Goal: Information Seeking & Learning: Learn about a topic

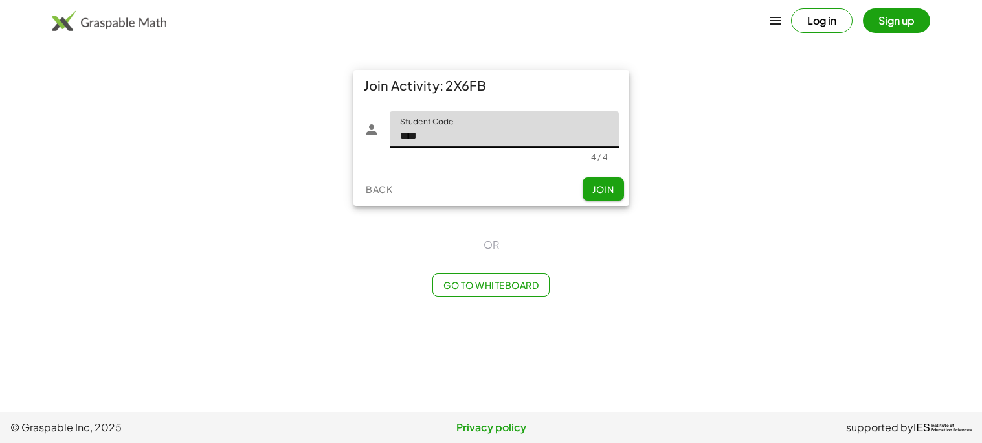
type input "****"
click at [601, 183] on span "Join" at bounding box center [602, 189] width 21 height 12
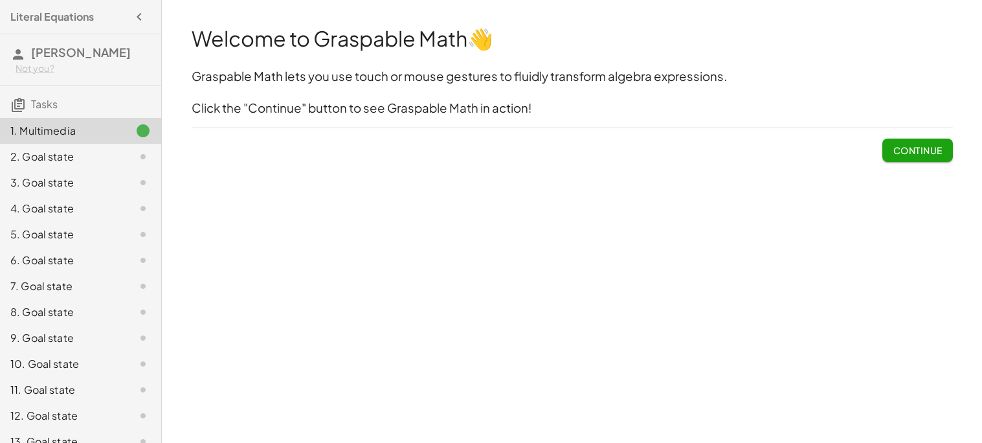
click at [927, 150] on span "Continue" at bounding box center [917, 150] width 49 height 12
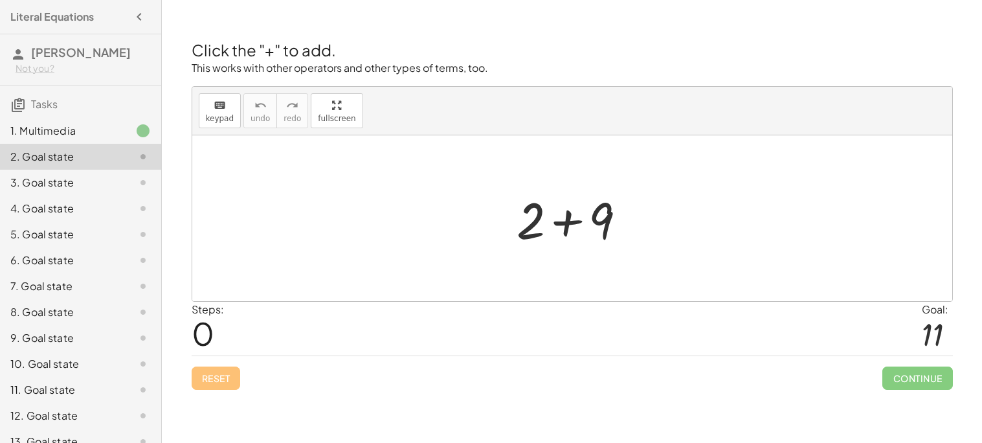
click at [565, 223] on div at bounding box center [577, 218] width 134 height 67
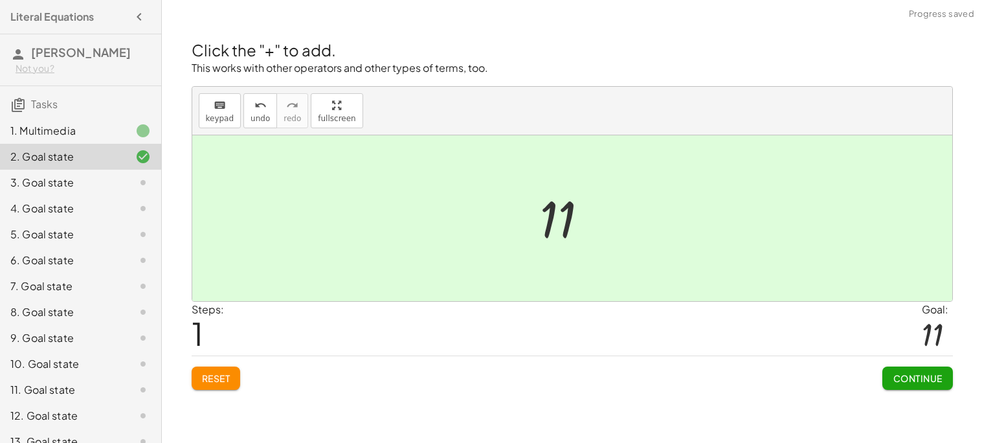
click at [922, 374] on span "Continue" at bounding box center [917, 378] width 49 height 12
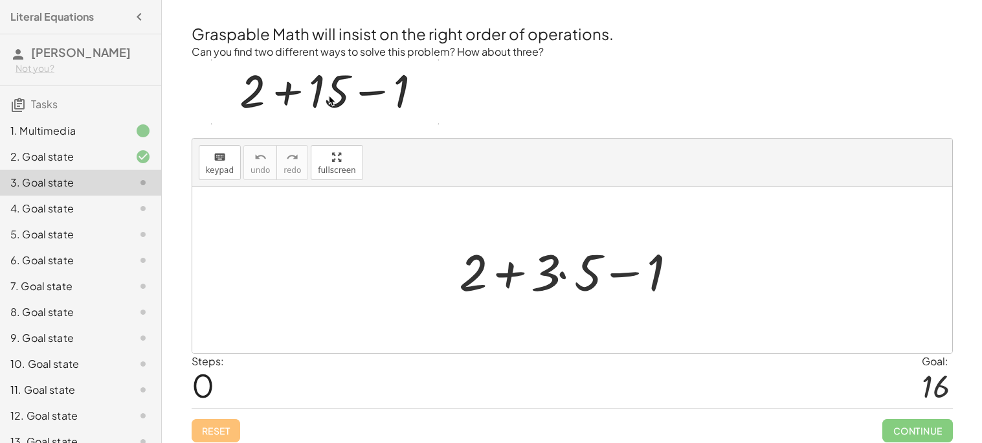
click at [621, 276] on div at bounding box center [576, 270] width 249 height 67
click at [511, 269] on div at bounding box center [576, 270] width 249 height 67
click at [561, 280] on div at bounding box center [576, 270] width 249 height 67
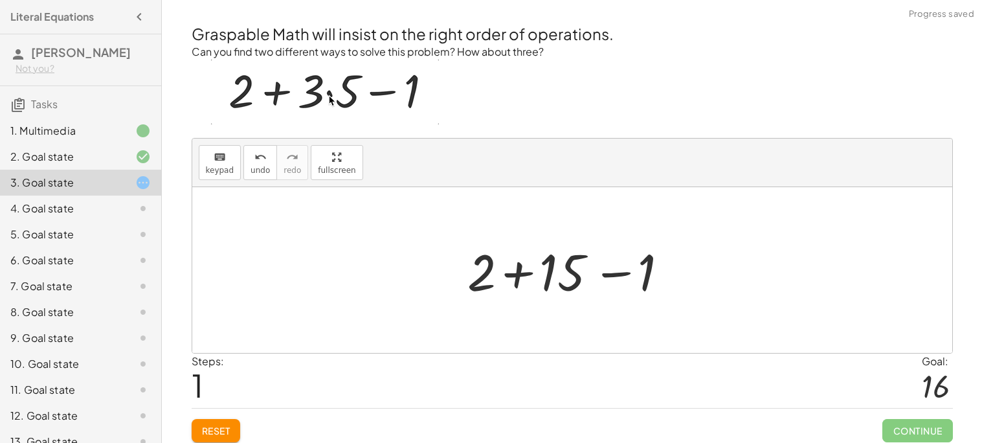
click at [518, 266] on div at bounding box center [577, 270] width 232 height 67
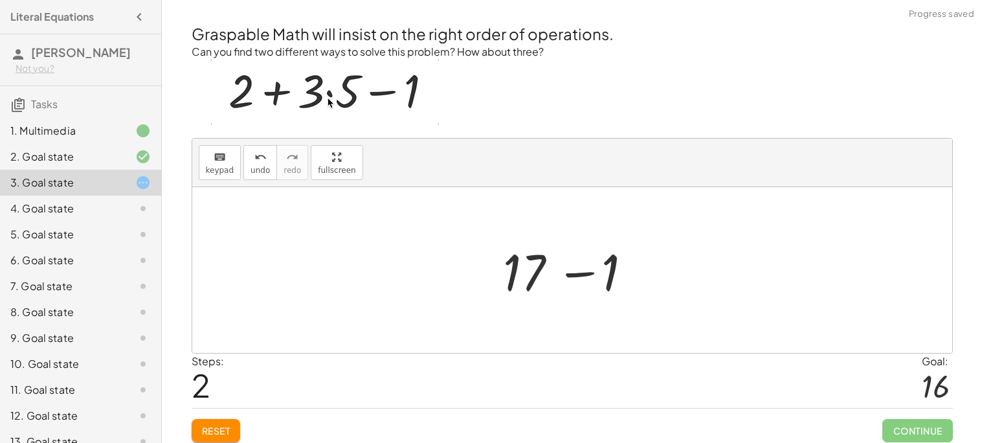
click at [576, 274] on div at bounding box center [577, 270] width 160 height 67
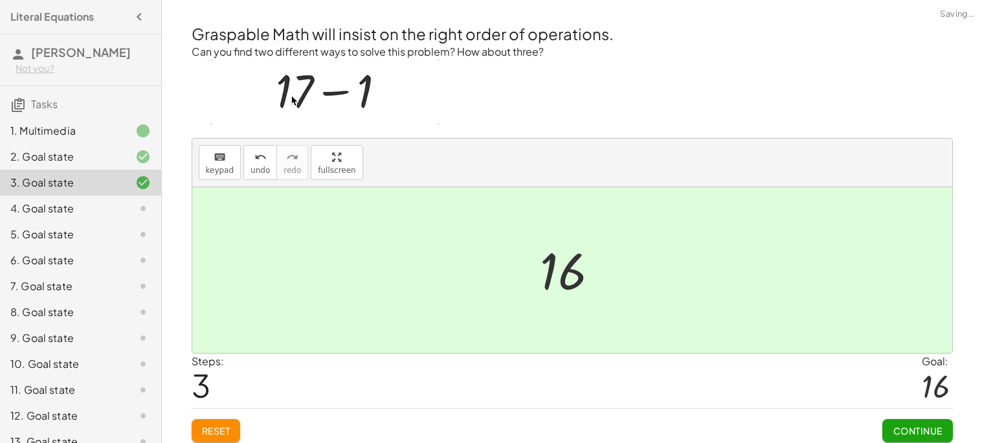
click at [894, 425] on span "Continue" at bounding box center [917, 431] width 49 height 12
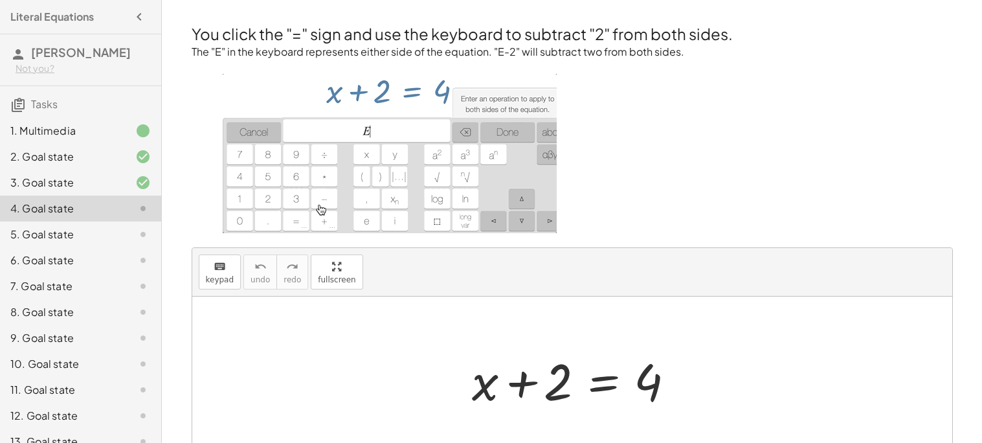
click at [516, 383] on div at bounding box center [576, 379] width 223 height 67
click at [581, 388] on div at bounding box center [576, 379] width 223 height 67
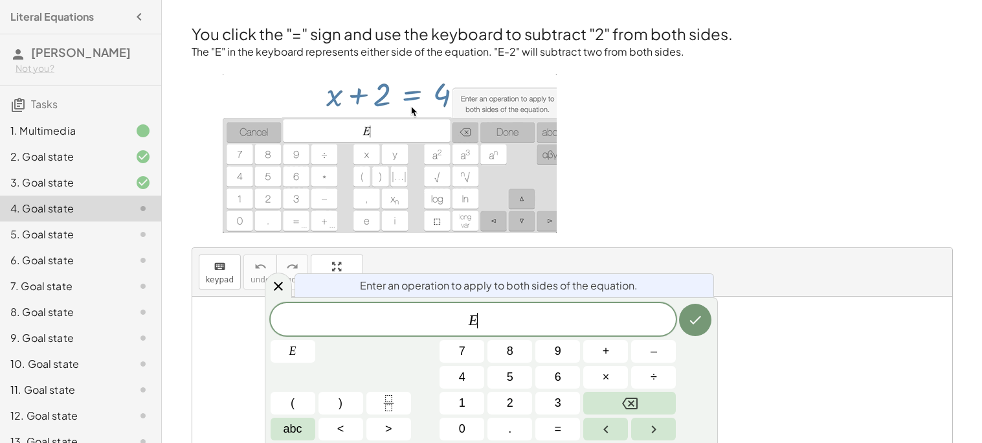
click at [610, 390] on div "E ​ E 7 8 9 + – 4 5 6 × ÷ ( ) 1 2 3 abc < > 0 . =" at bounding box center [491, 371] width 441 height 137
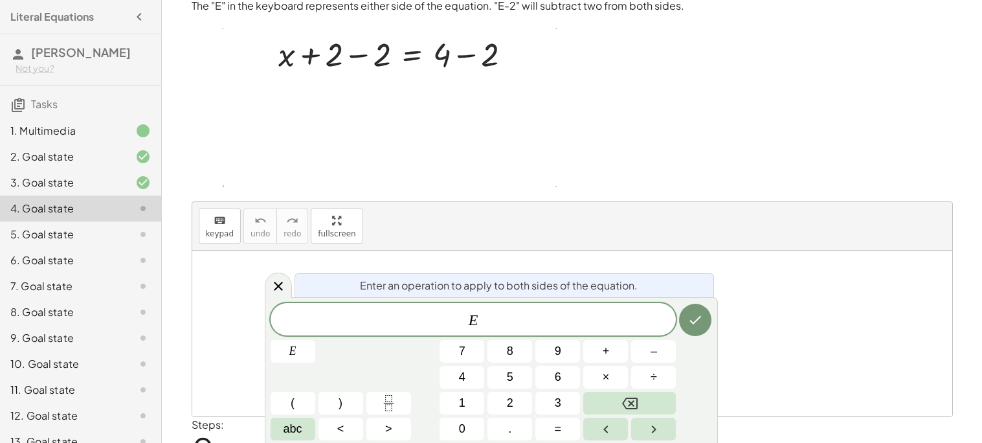
scroll to position [49, 0]
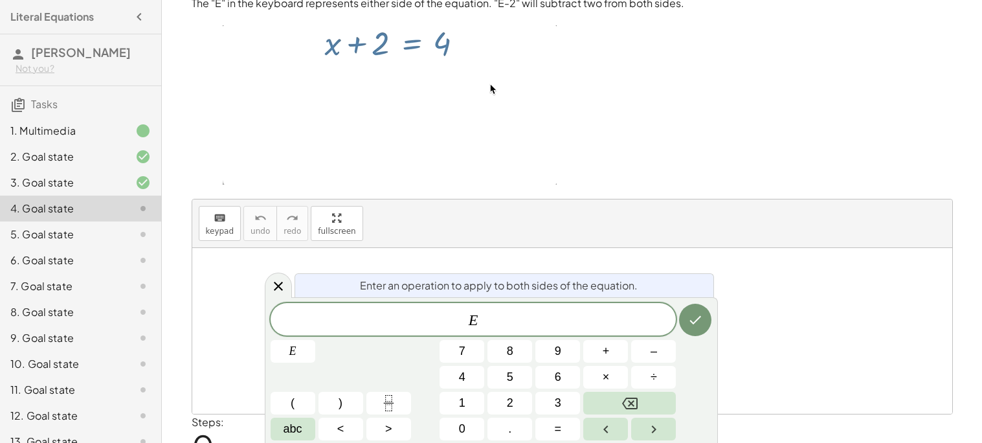
click at [515, 322] on span "E" at bounding box center [474, 320] width 406 height 18
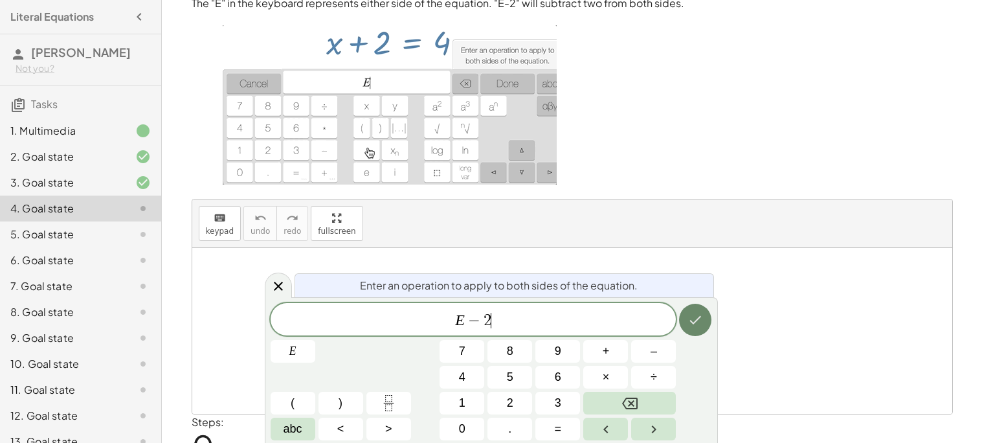
click at [688, 333] on button "Done" at bounding box center [695, 320] width 32 height 32
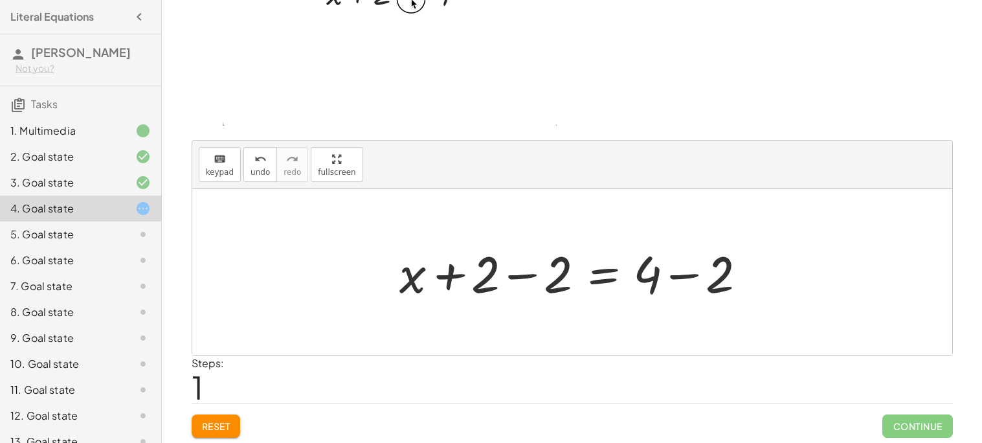
scroll to position [109, 0]
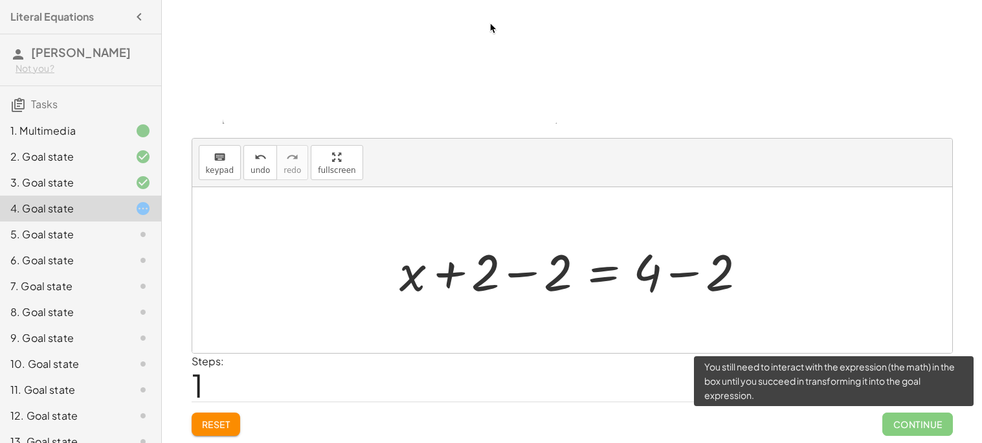
click at [928, 416] on span "Continue" at bounding box center [917, 423] width 70 height 23
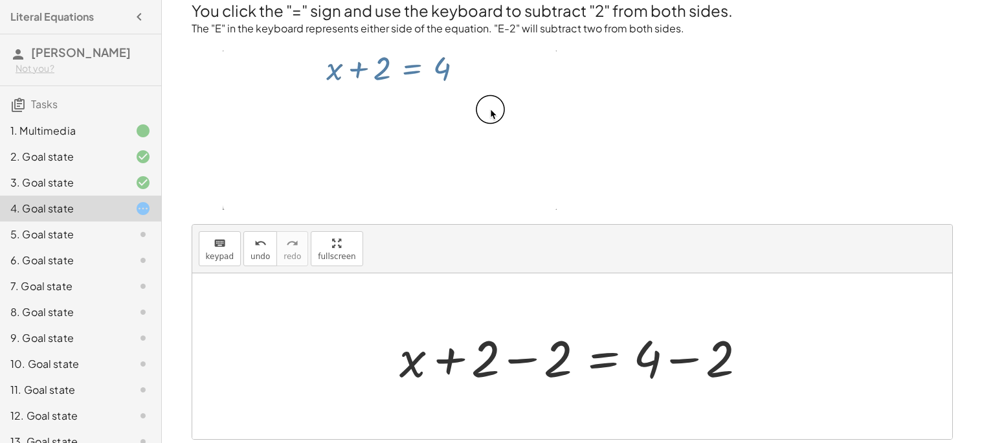
scroll to position [23, 0]
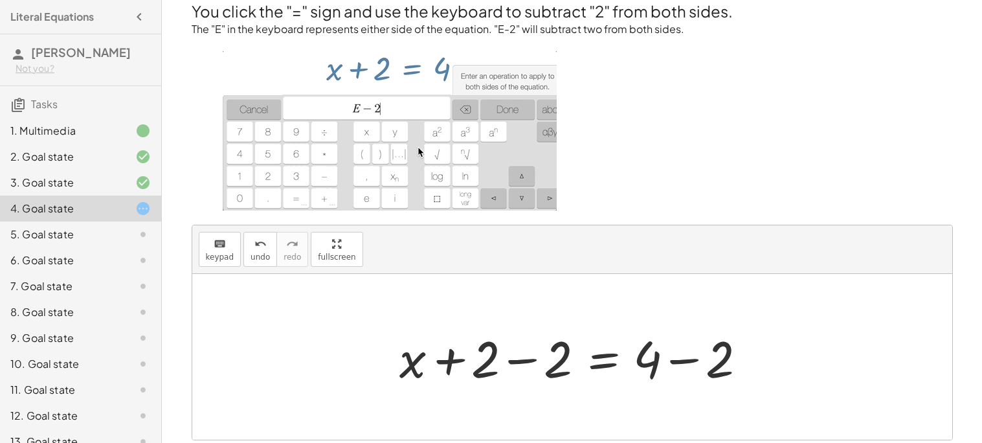
click at [757, 357] on div at bounding box center [577, 357] width 368 height 67
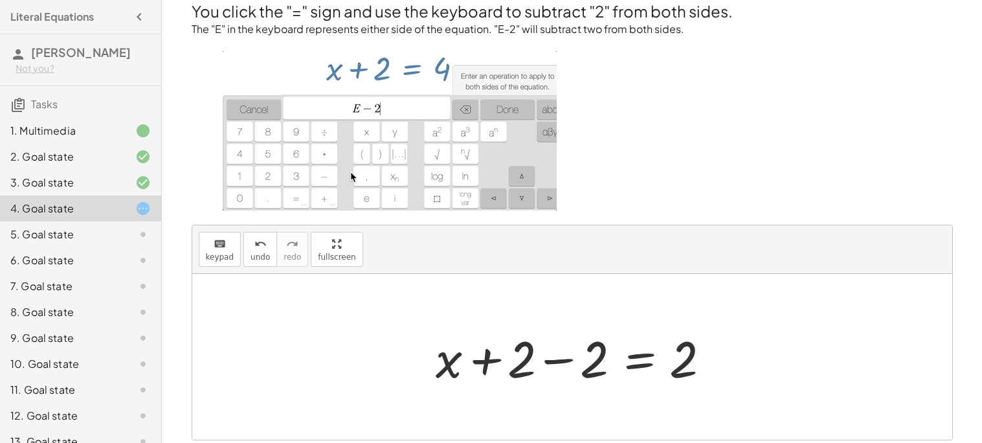
click at [633, 354] on div at bounding box center [577, 357] width 296 height 67
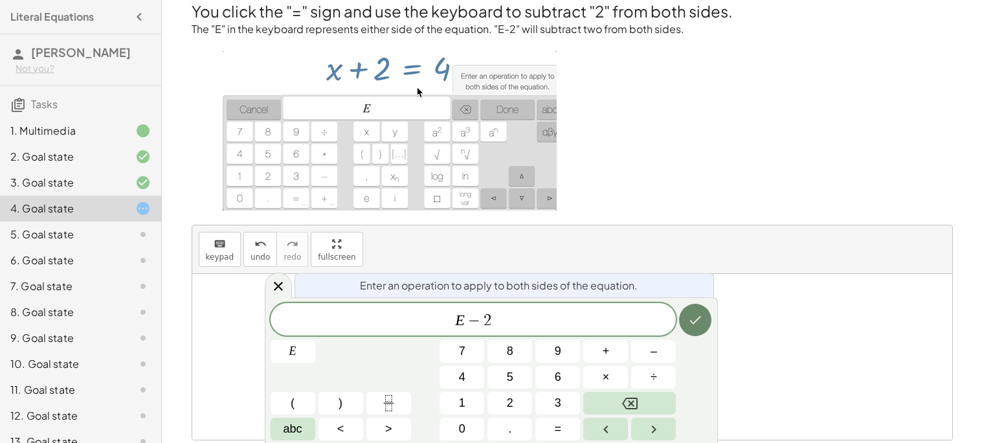
click at [706, 309] on button "Done" at bounding box center [695, 320] width 32 height 32
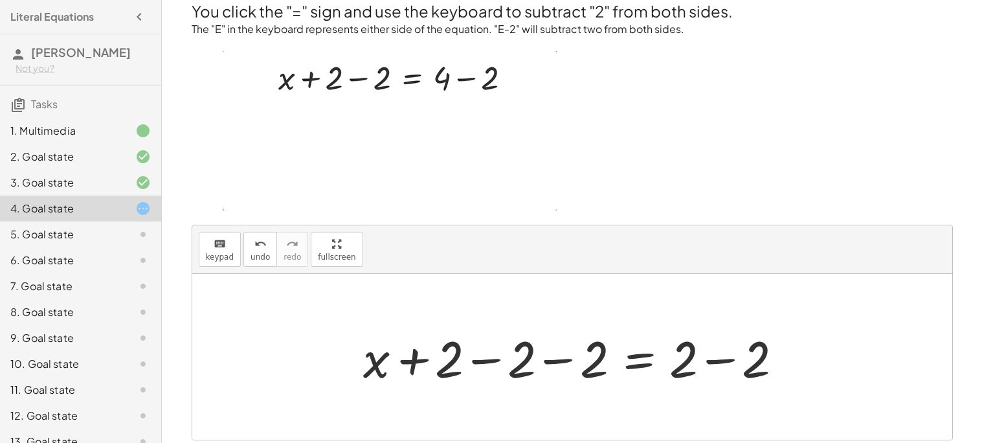
click at [715, 362] on div at bounding box center [577, 357] width 441 height 67
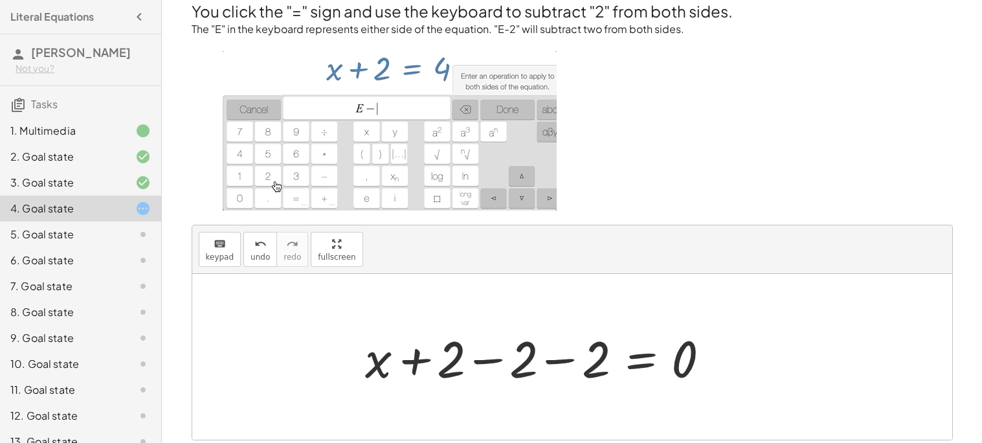
click at [639, 359] on div at bounding box center [543, 357] width 368 height 67
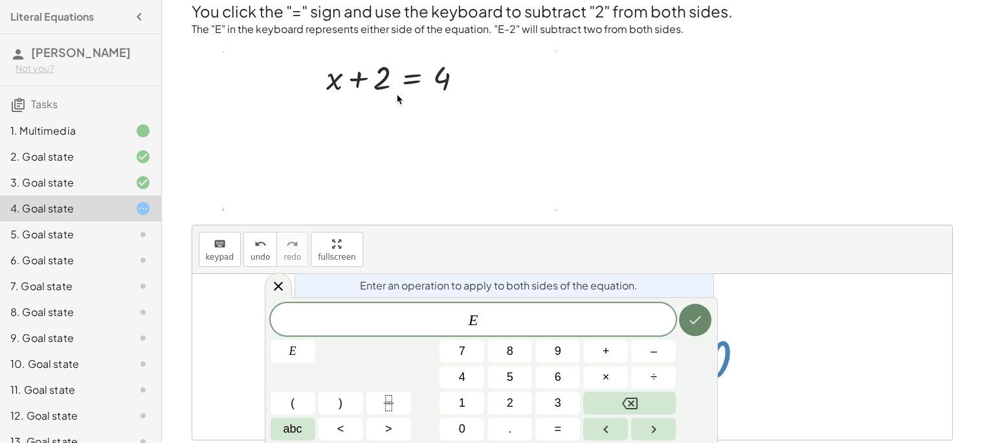
click at [687, 312] on icon "Done" at bounding box center [695, 320] width 16 height 16
click at [693, 324] on icon "Done" at bounding box center [695, 320] width 16 height 16
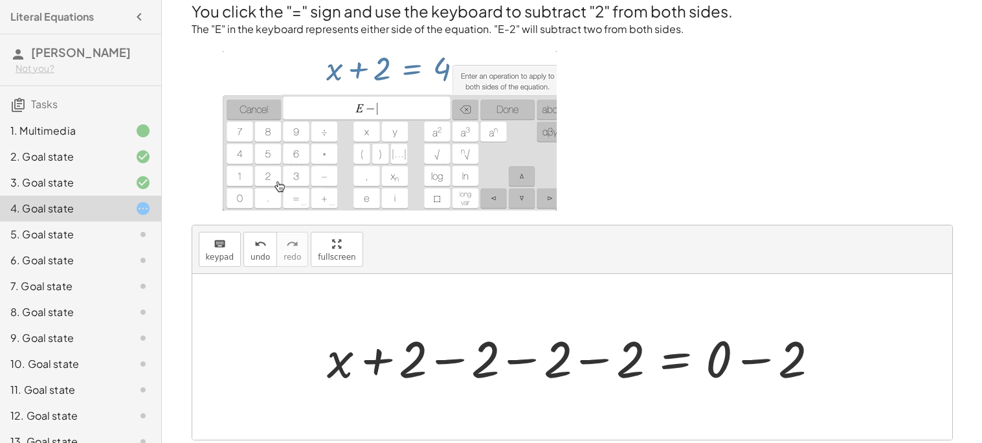
click at [387, 352] on div at bounding box center [576, 357] width 513 height 67
click at [437, 362] on div at bounding box center [576, 357] width 513 height 67
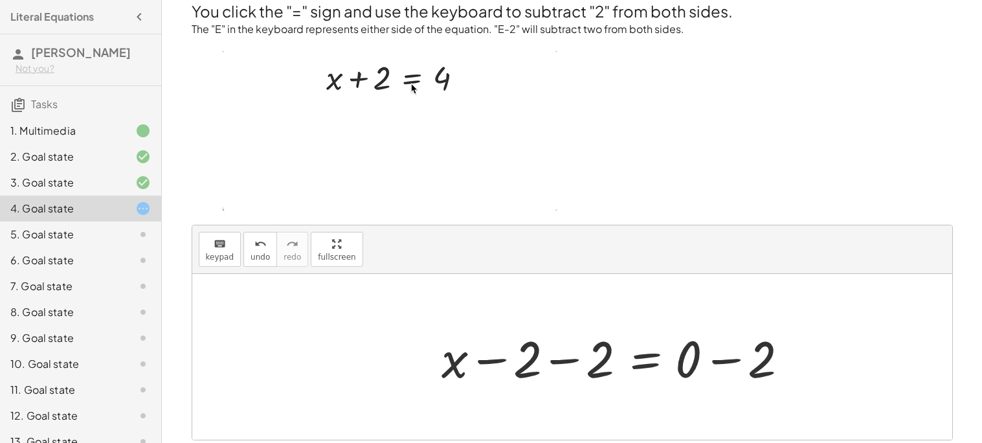
click at [520, 362] on div at bounding box center [619, 357] width 368 height 67
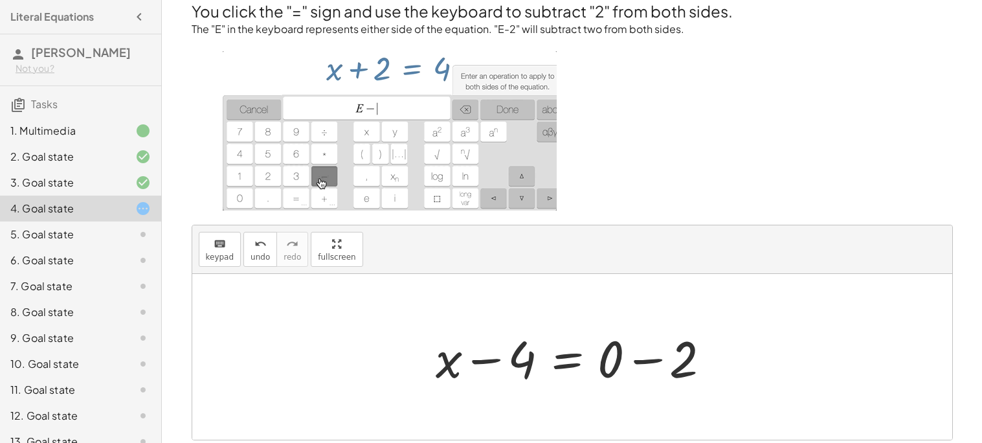
click at [494, 351] on div at bounding box center [577, 357] width 296 height 67
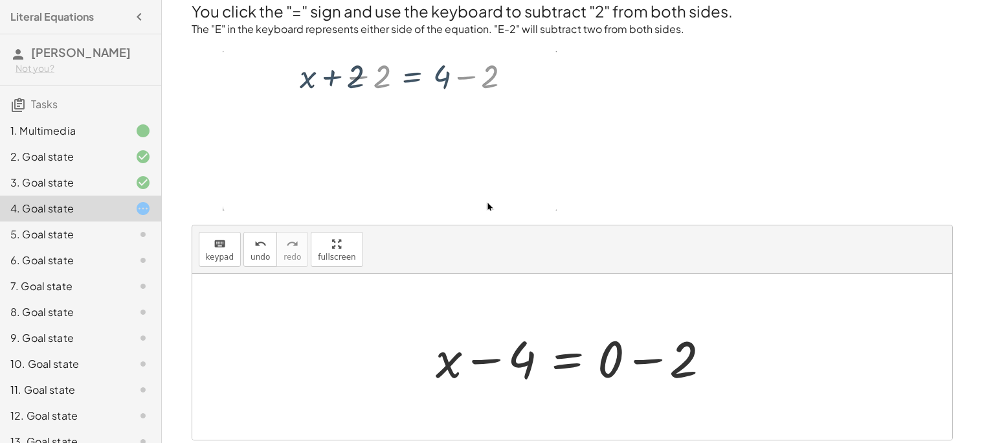
click at [632, 370] on div at bounding box center [577, 357] width 296 height 67
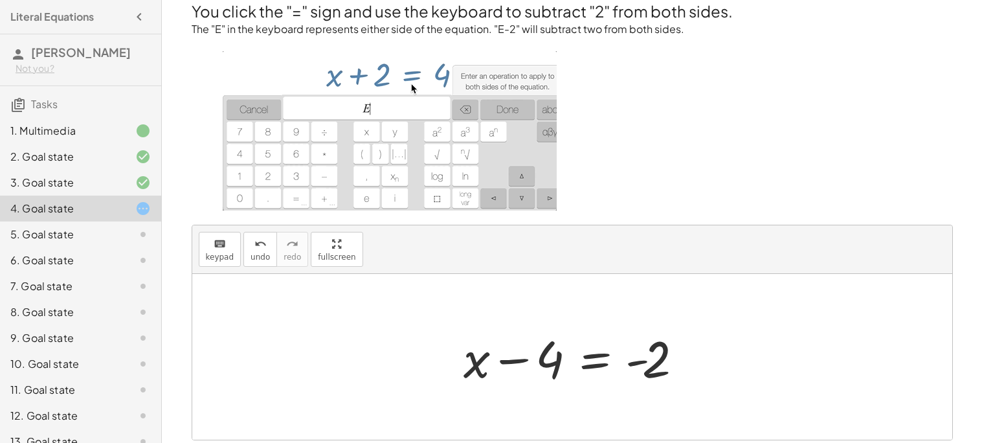
click at [515, 359] on div at bounding box center [577, 357] width 241 height 67
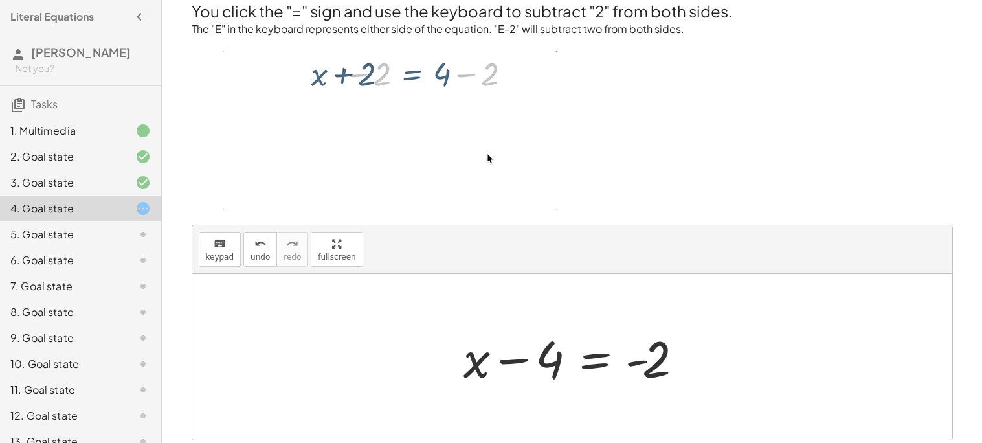
click at [638, 360] on div at bounding box center [577, 357] width 241 height 67
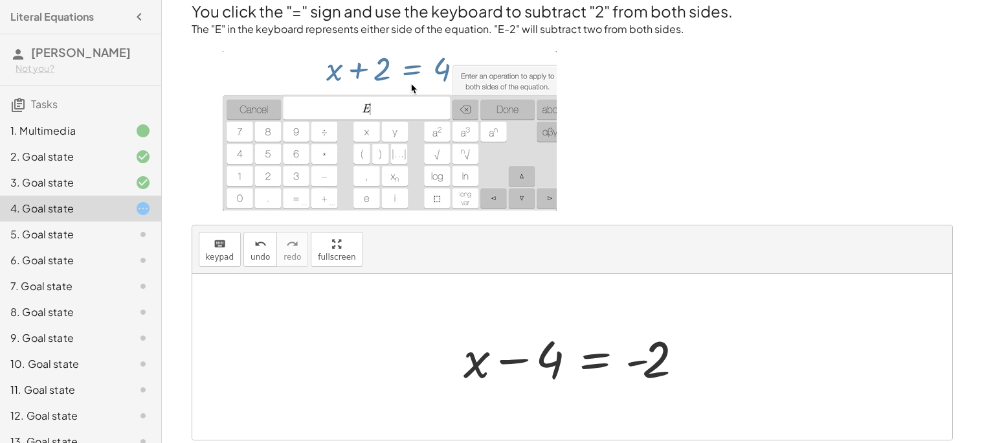
click at [596, 358] on div at bounding box center [577, 357] width 241 height 67
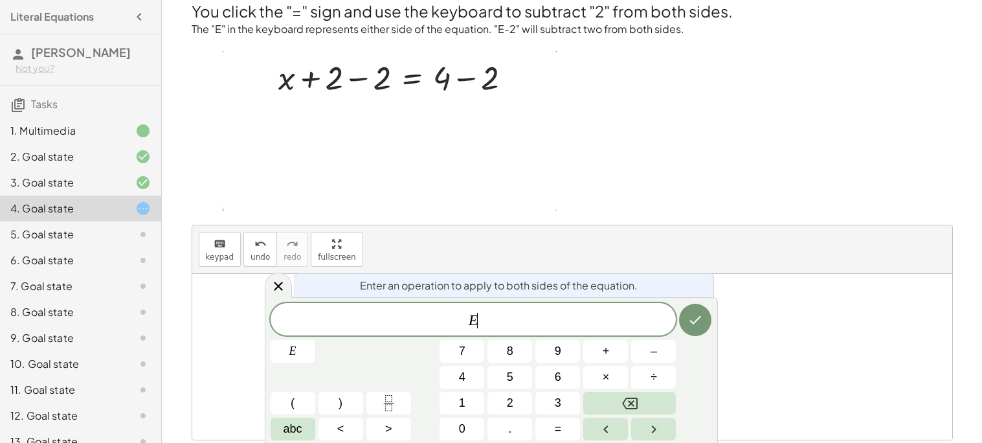
click at [566, 249] on div "keyboard keypad undo [PERSON_NAME] redo fullscreen" at bounding box center [572, 249] width 760 height 49
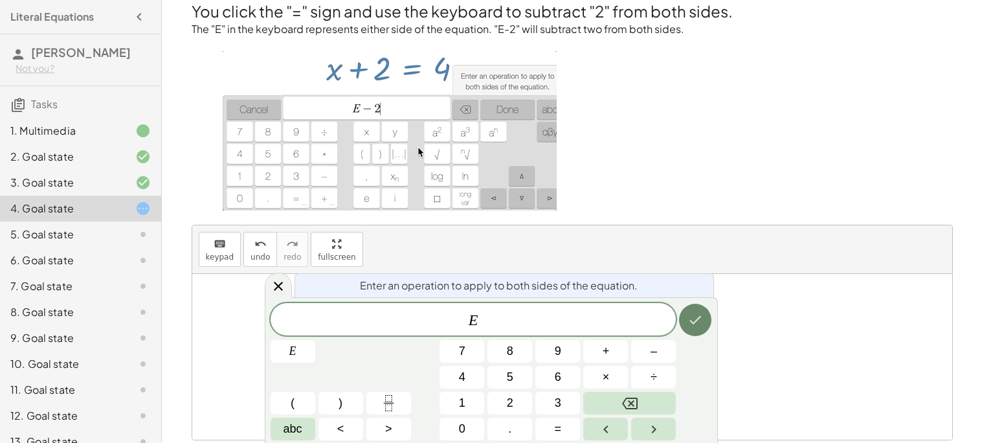
click at [691, 328] on button "Done" at bounding box center [695, 320] width 32 height 32
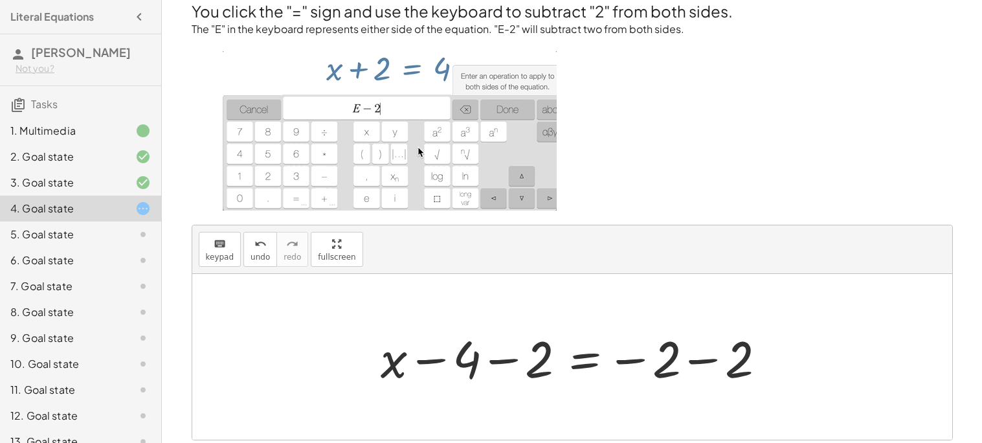
click at [617, 366] on div at bounding box center [577, 357] width 406 height 67
click at [619, 363] on div at bounding box center [577, 357] width 406 height 67
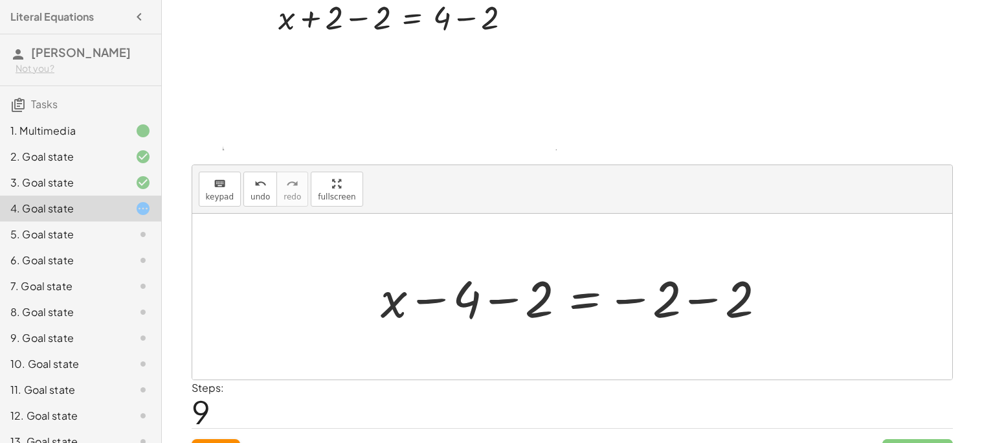
scroll to position [86, 0]
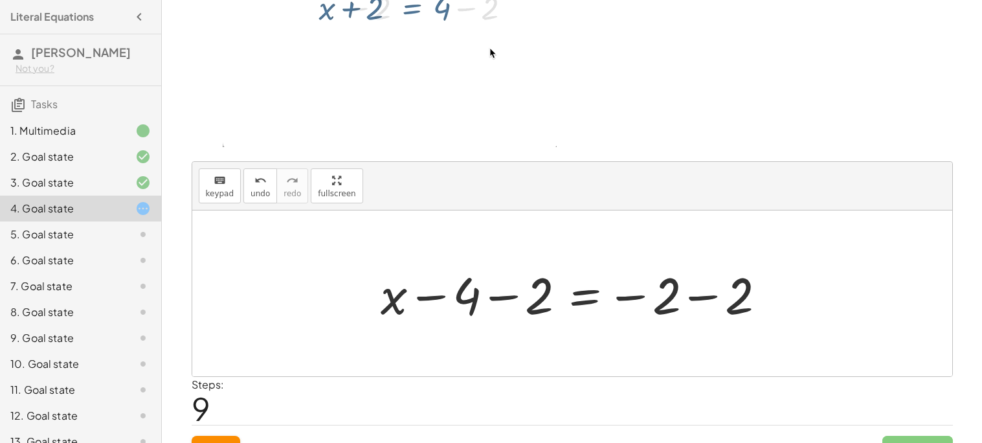
click at [507, 294] on div at bounding box center [577, 293] width 406 height 67
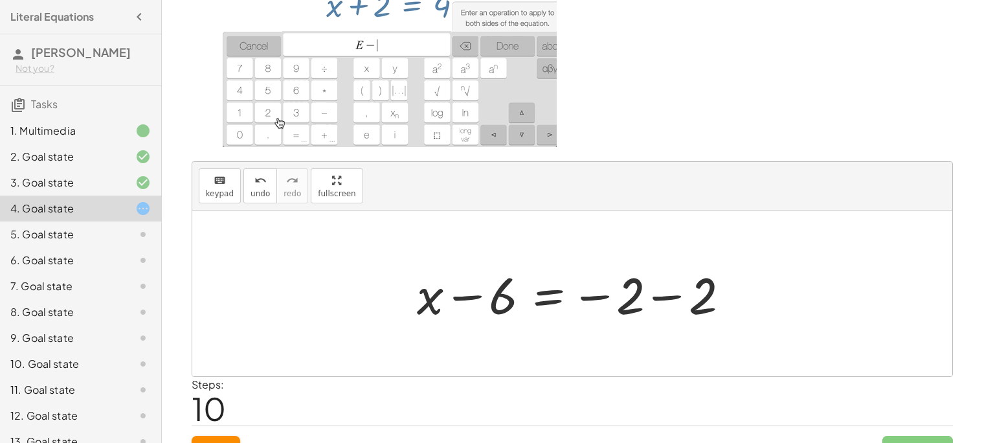
click at [474, 296] on div at bounding box center [576, 293] width 333 height 67
click at [663, 299] on div at bounding box center [576, 293] width 333 height 67
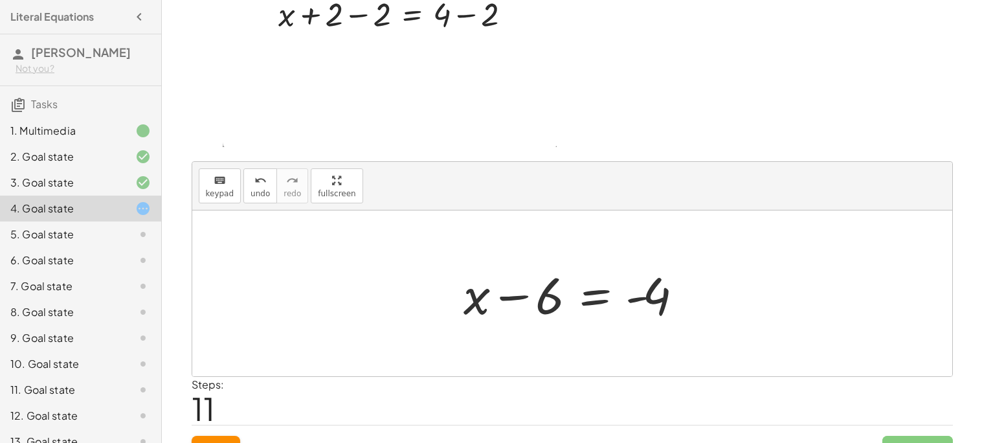
click at [513, 296] on div at bounding box center [577, 293] width 241 height 67
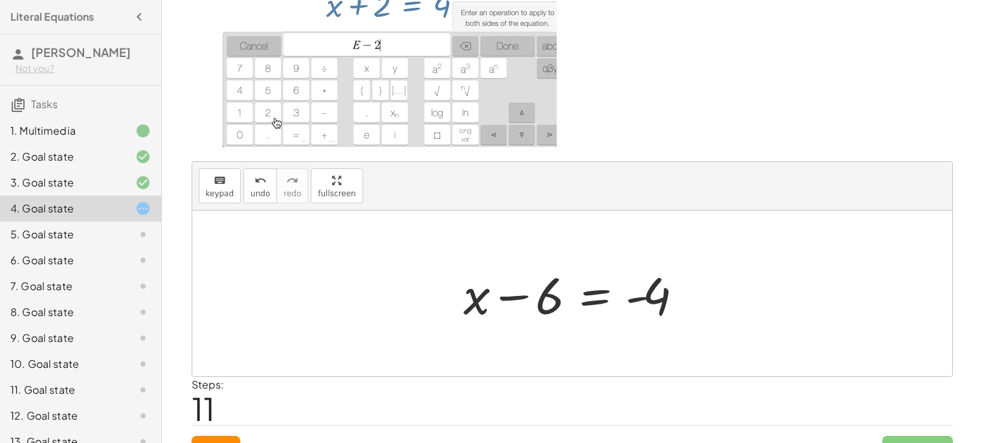
click at [472, 295] on div at bounding box center [577, 293] width 241 height 67
click at [549, 295] on div at bounding box center [577, 293] width 241 height 67
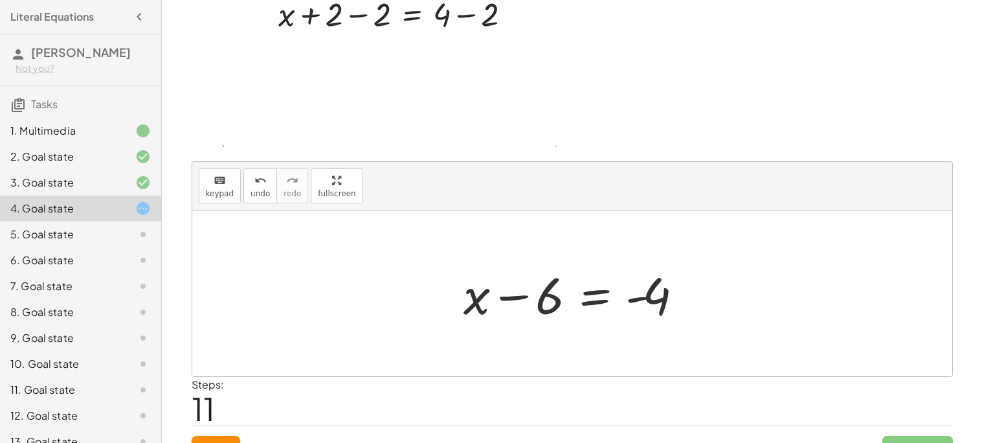
click at [511, 296] on div at bounding box center [577, 293] width 241 height 67
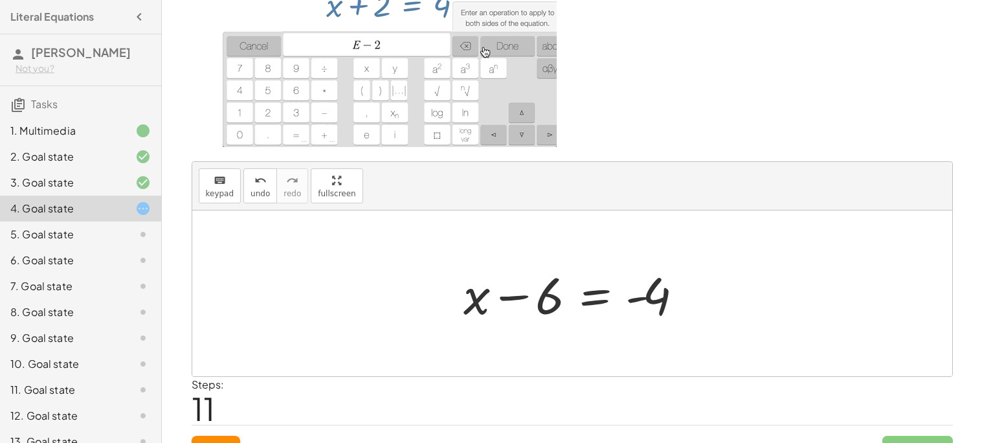
click at [640, 300] on div at bounding box center [577, 293] width 241 height 67
click at [604, 293] on div at bounding box center [577, 293] width 241 height 67
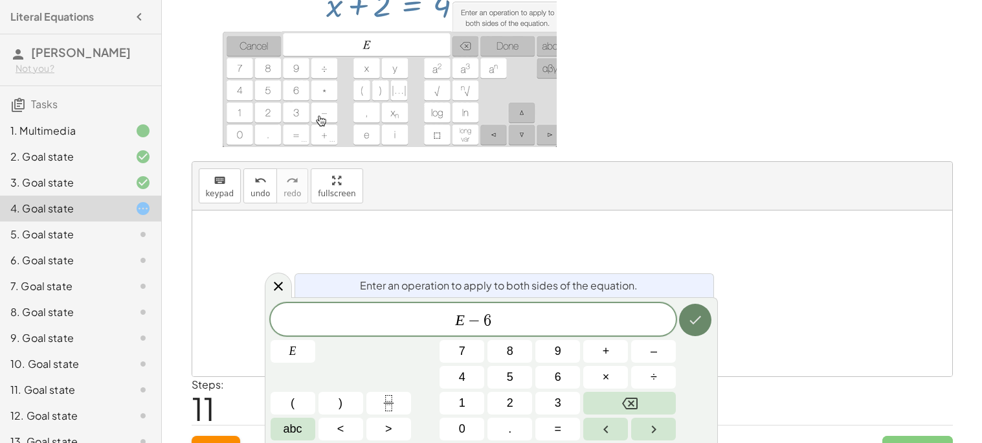
click at [695, 321] on icon "Done" at bounding box center [696, 320] width 12 height 8
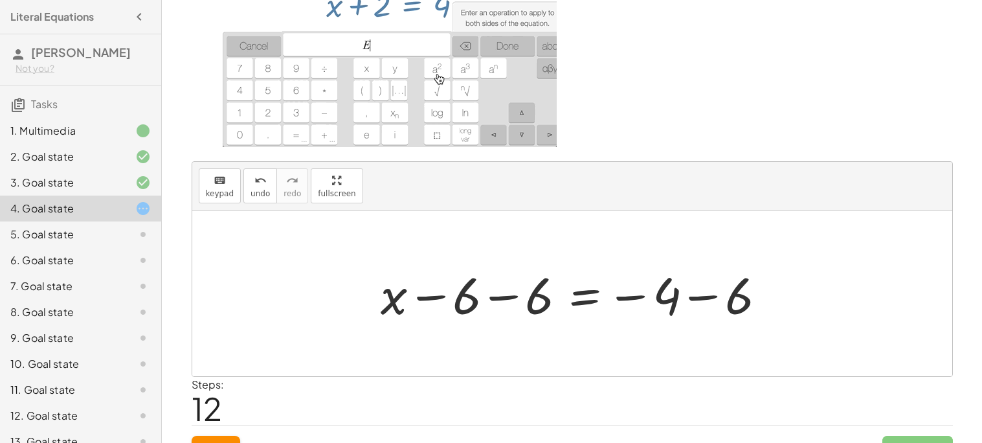
click at [702, 303] on div at bounding box center [577, 293] width 406 height 67
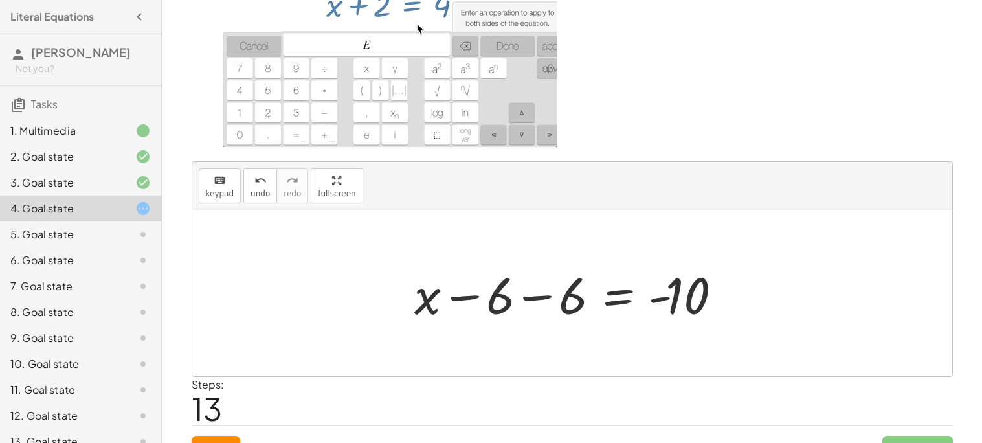
click at [469, 294] on div at bounding box center [577, 293] width 339 height 67
click at [534, 297] on div at bounding box center [577, 293] width 339 height 67
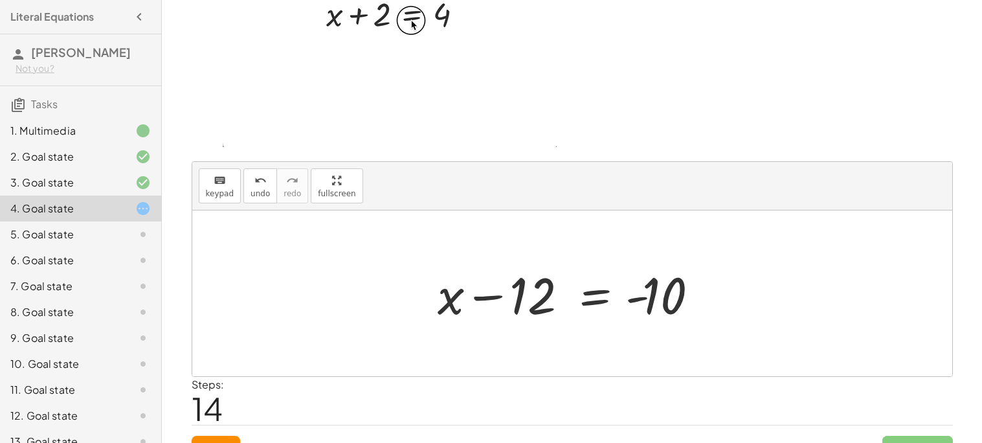
click at [485, 296] on div at bounding box center [577, 293] width 293 height 67
click at [633, 294] on div at bounding box center [577, 293] width 293 height 67
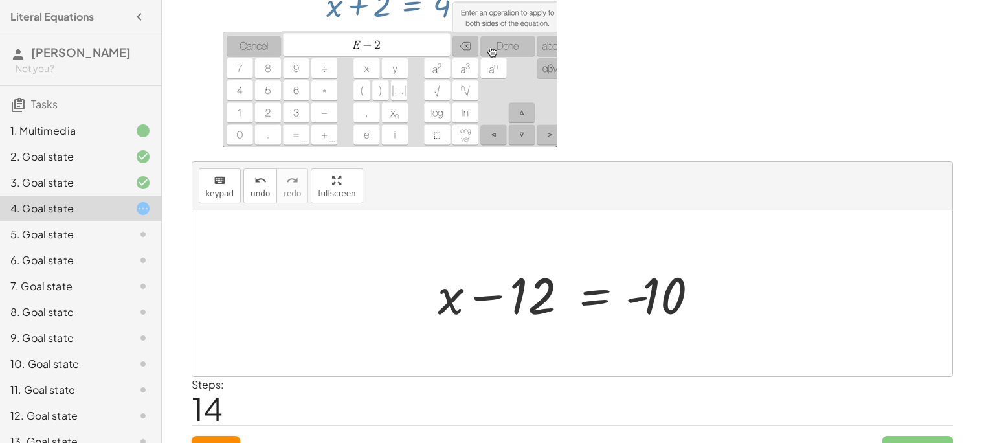
click at [588, 294] on div at bounding box center [577, 293] width 293 height 67
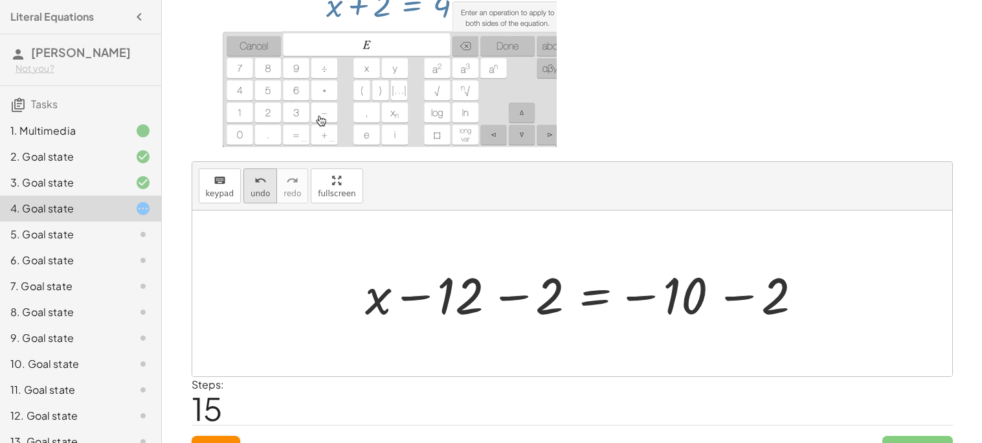
scroll to position [109, 0]
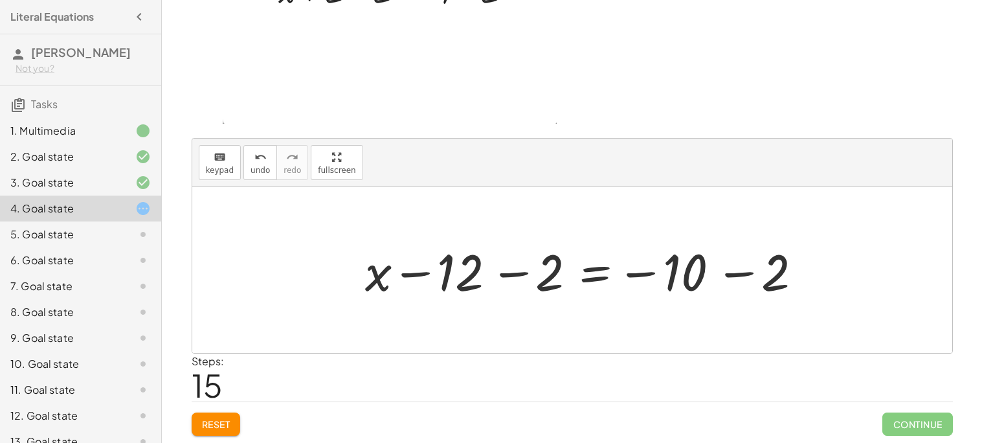
click at [212, 426] on span "Reset" at bounding box center [216, 424] width 28 height 12
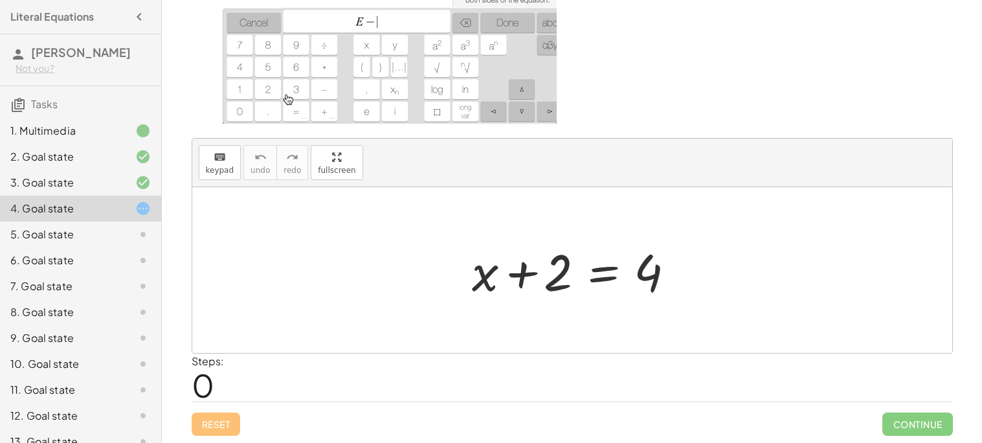
click at [627, 276] on div at bounding box center [576, 270] width 223 height 67
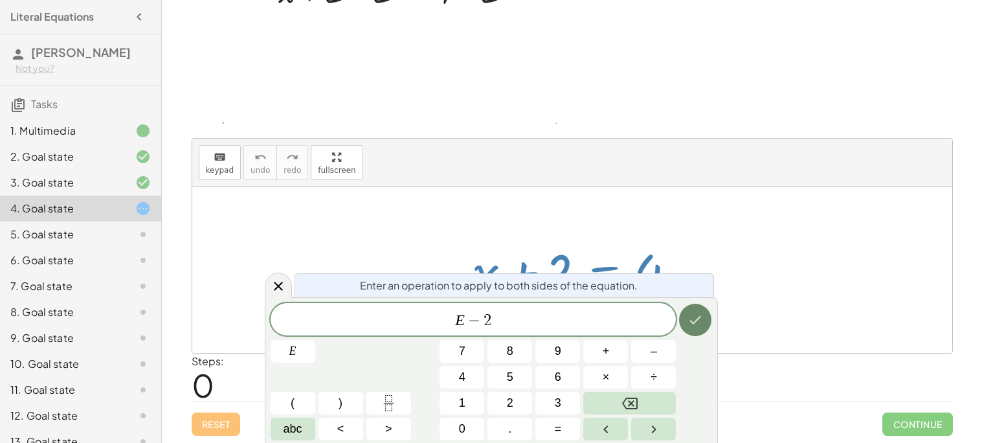
click at [698, 314] on icon "Done" at bounding box center [695, 320] width 16 height 16
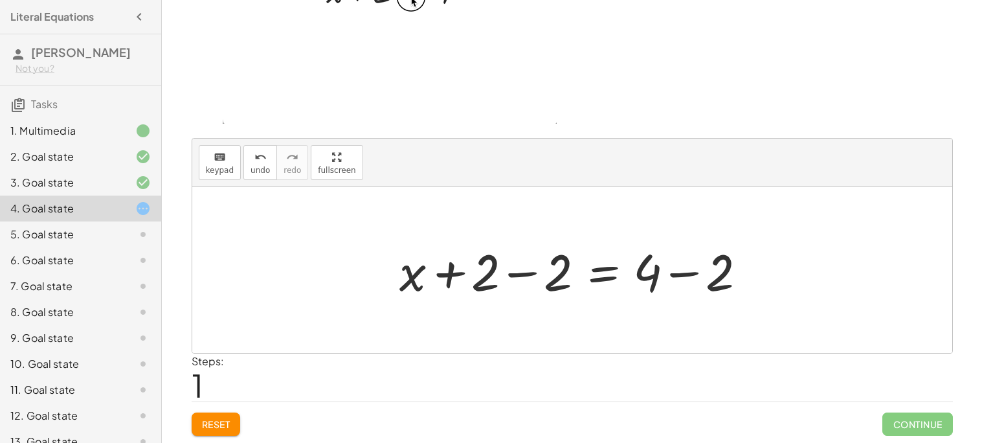
click at [687, 272] on div at bounding box center [577, 270] width 368 height 67
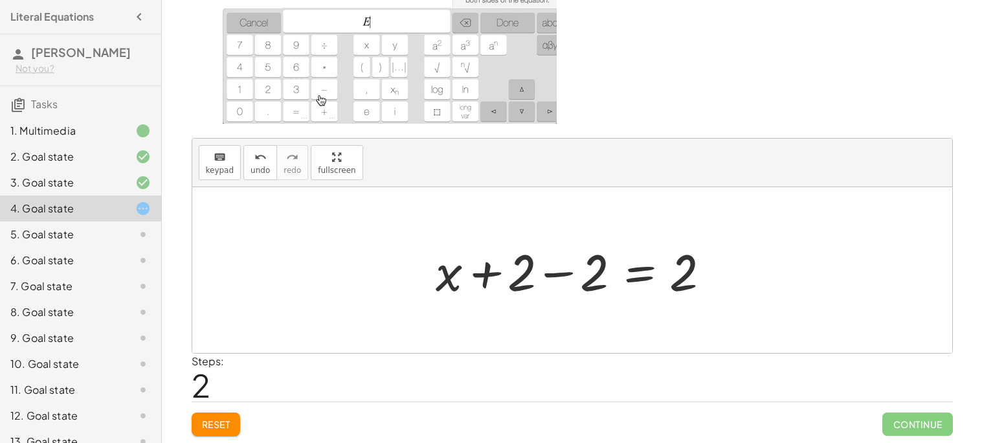
click at [569, 282] on div at bounding box center [577, 270] width 296 height 67
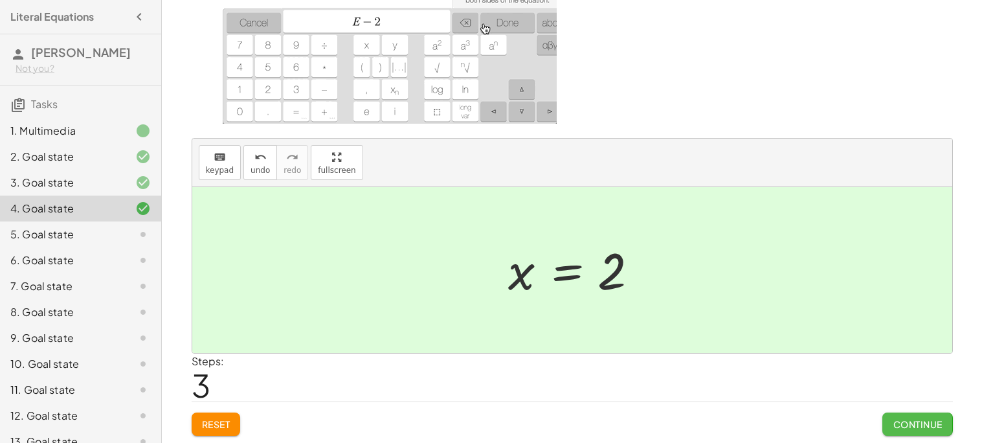
click at [895, 414] on button "Continue" at bounding box center [917, 423] width 70 height 23
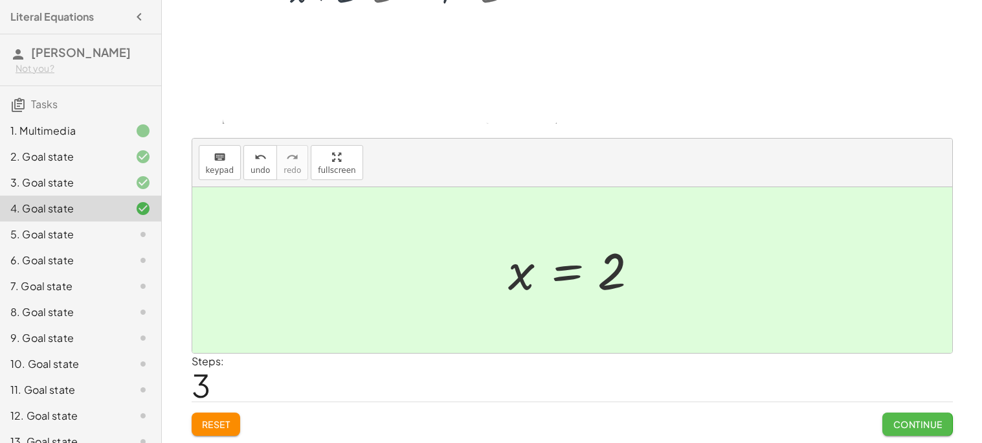
scroll to position [0, 0]
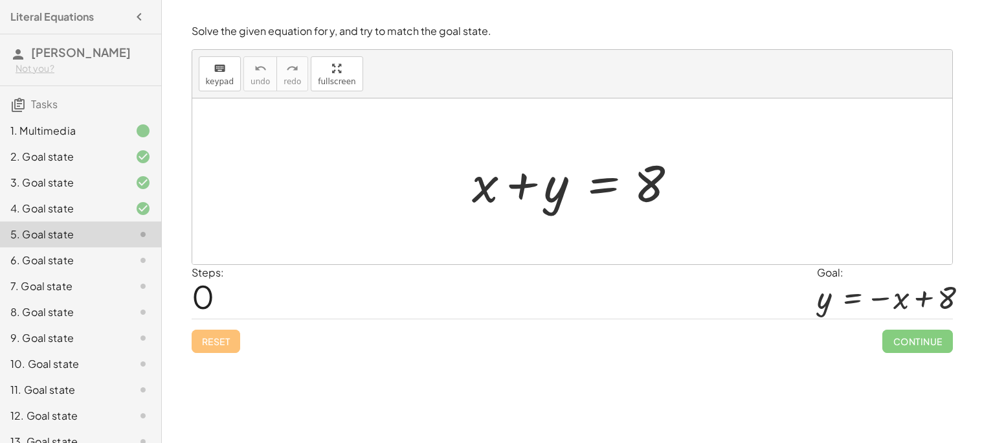
click at [595, 181] on div at bounding box center [576, 181] width 223 height 67
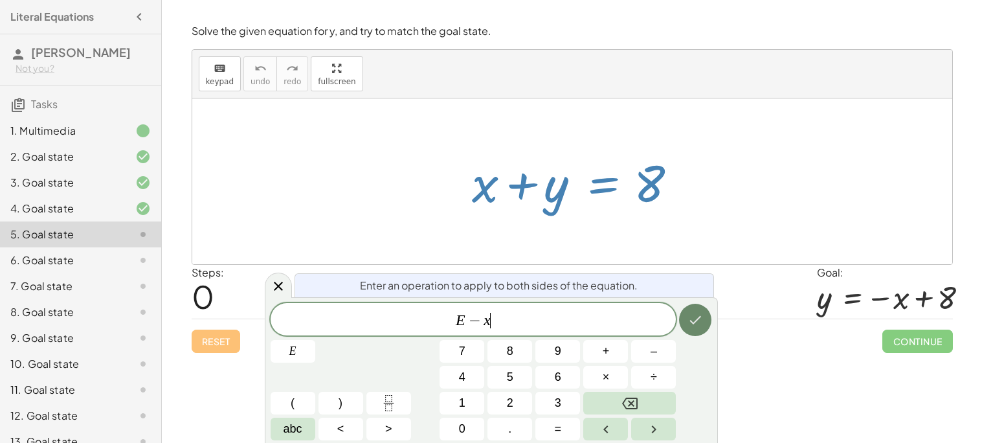
click at [689, 320] on icon "Done" at bounding box center [695, 320] width 16 height 16
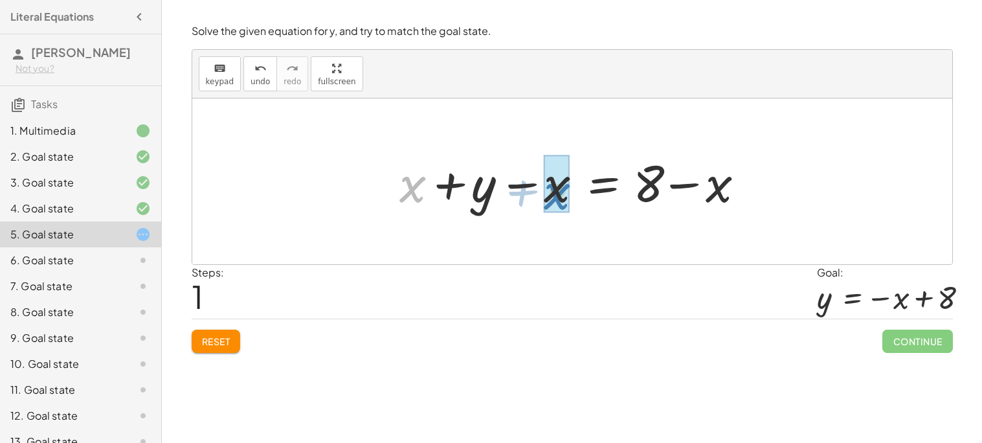
drag, startPoint x: 411, startPoint y: 193, endPoint x: 557, endPoint y: 199, distance: 145.8
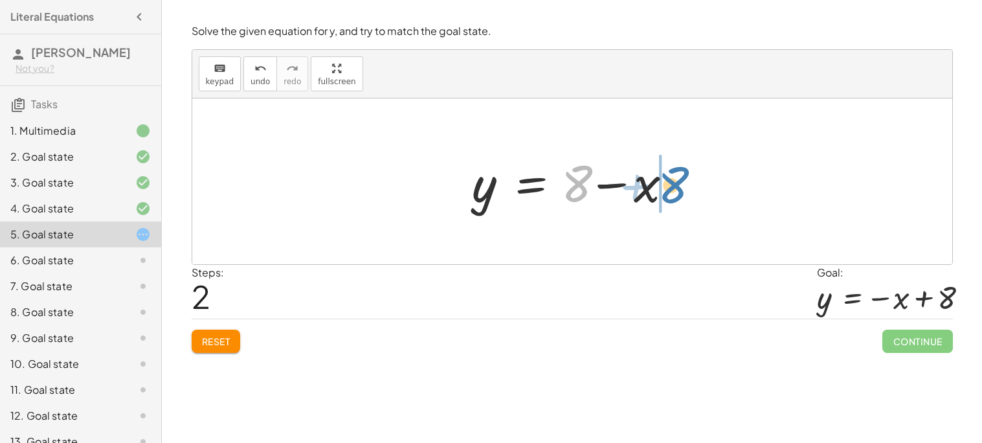
drag, startPoint x: 577, startPoint y: 190, endPoint x: 676, endPoint y: 190, distance: 99.0
click at [676, 190] on div at bounding box center [576, 181] width 223 height 67
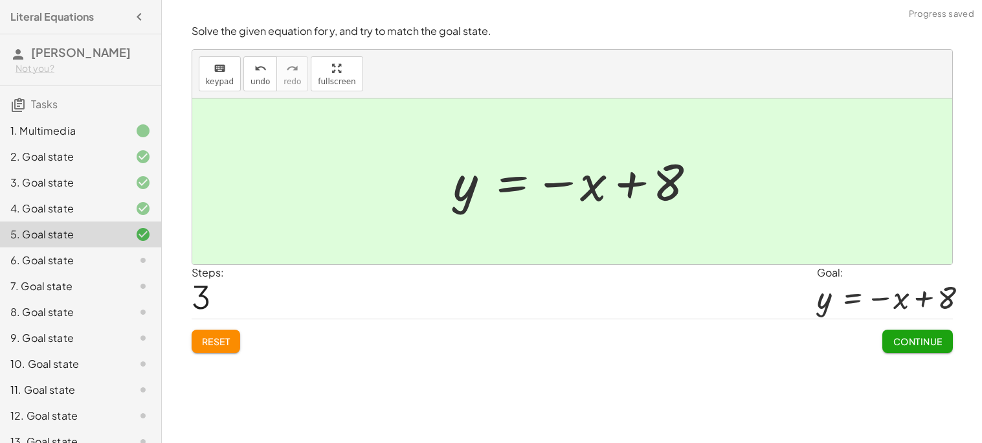
click at [911, 341] on span "Continue" at bounding box center [917, 341] width 49 height 12
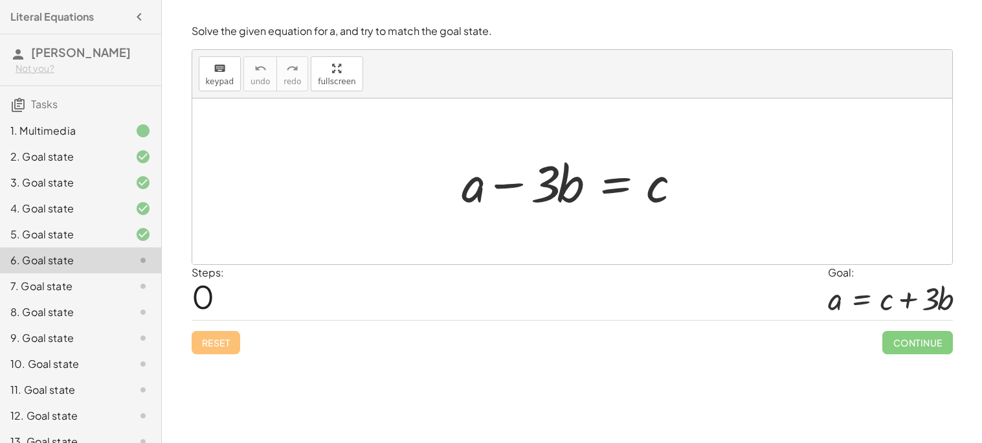
click at [608, 186] on div at bounding box center [576, 181] width 243 height 67
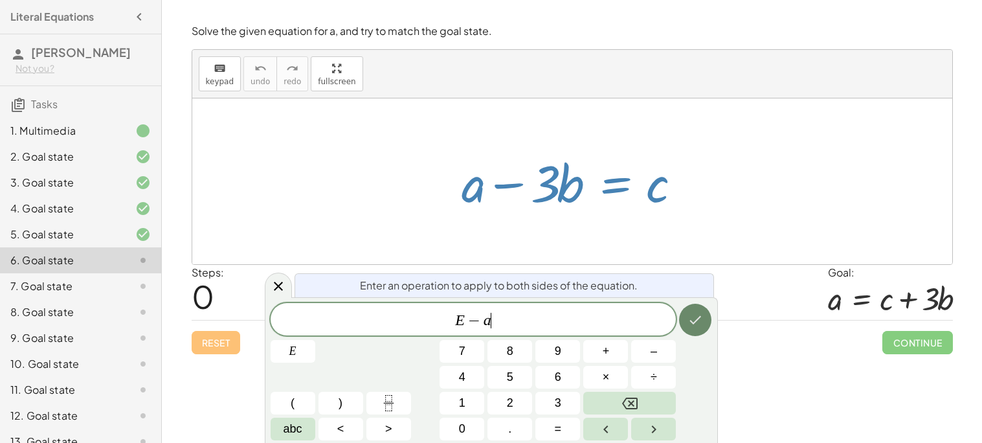
click at [688, 322] on icon "Done" at bounding box center [695, 320] width 16 height 16
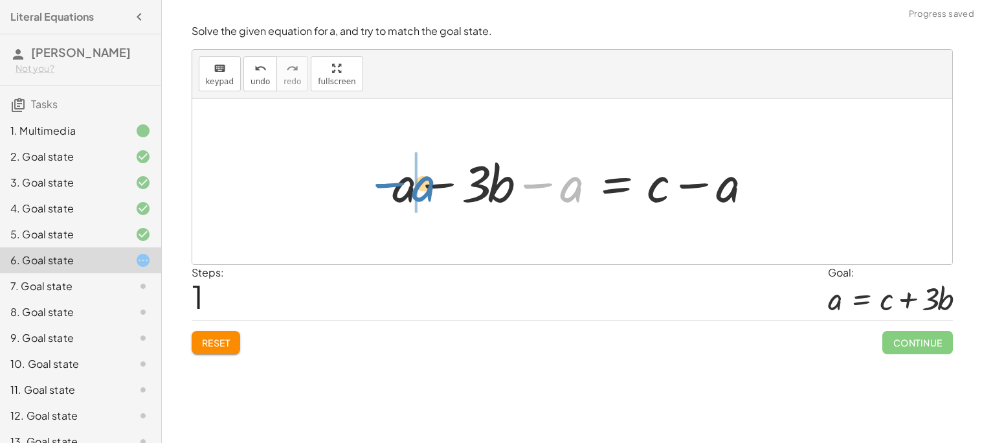
drag, startPoint x: 564, startPoint y: 183, endPoint x: 413, endPoint y: 180, distance: 150.8
click at [413, 180] on div at bounding box center [577, 181] width 383 height 67
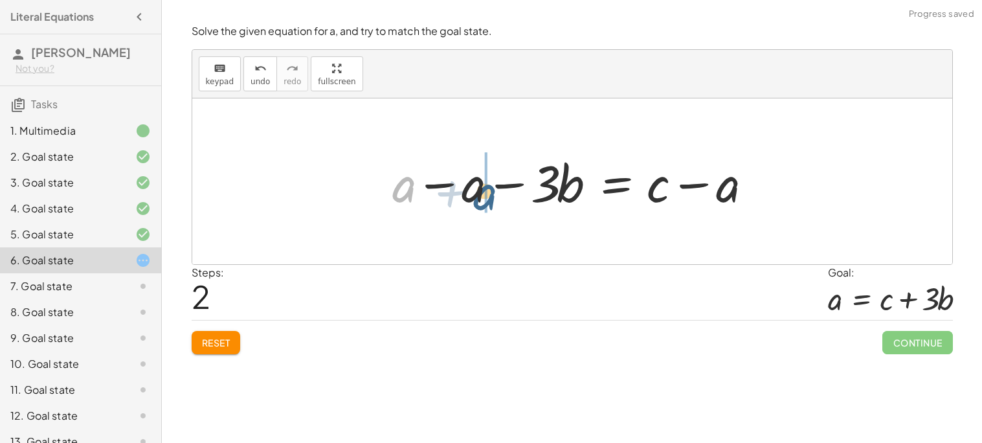
drag, startPoint x: 406, startPoint y: 186, endPoint x: 495, endPoint y: 192, distance: 88.9
click at [495, 192] on div at bounding box center [577, 181] width 383 height 67
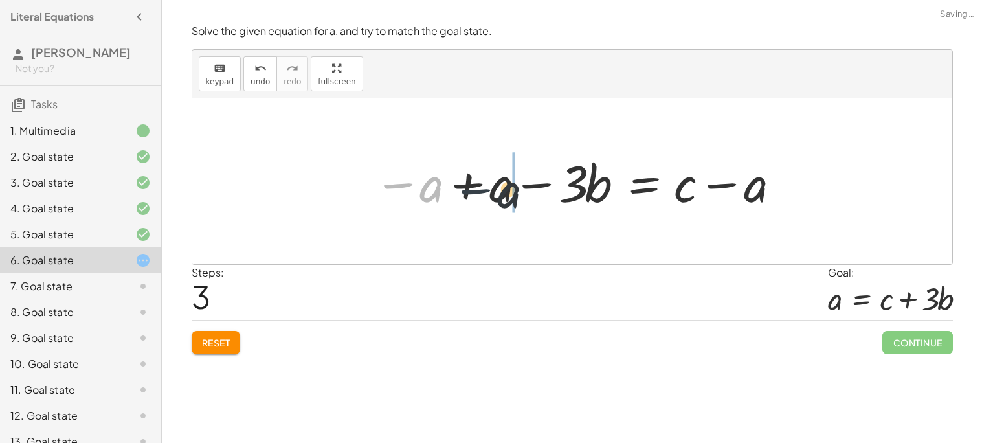
drag, startPoint x: 416, startPoint y: 188, endPoint x: 500, endPoint y: 195, distance: 83.7
click at [500, 195] on div at bounding box center [577, 181] width 420 height 67
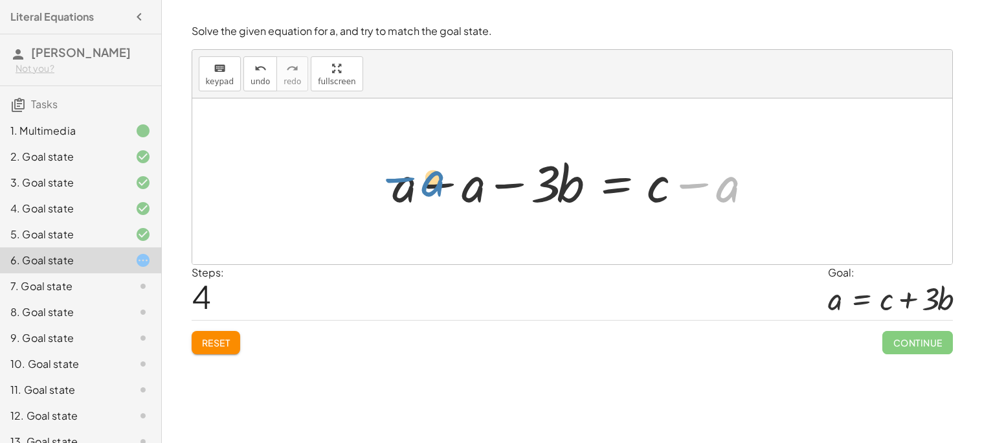
drag, startPoint x: 735, startPoint y: 187, endPoint x: 441, endPoint y: 183, distance: 293.2
click at [441, 183] on div at bounding box center [577, 181] width 383 height 67
click at [689, 181] on div at bounding box center [577, 181] width 383 height 67
click at [453, 181] on div at bounding box center [577, 181] width 383 height 67
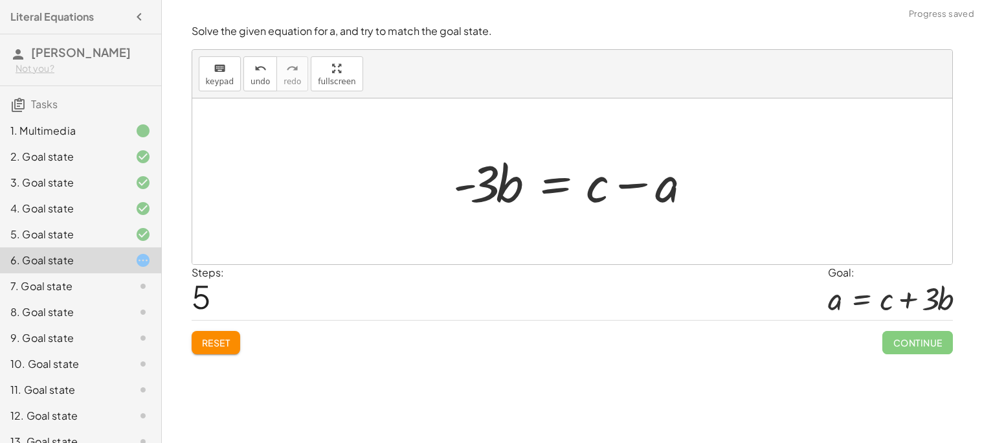
click at [641, 186] on div at bounding box center [577, 181] width 261 height 67
click at [482, 184] on div at bounding box center [577, 181] width 261 height 67
click at [484, 195] on div at bounding box center [577, 181] width 261 height 67
click at [468, 186] on div at bounding box center [577, 181] width 261 height 67
click at [568, 177] on div at bounding box center [577, 181] width 261 height 67
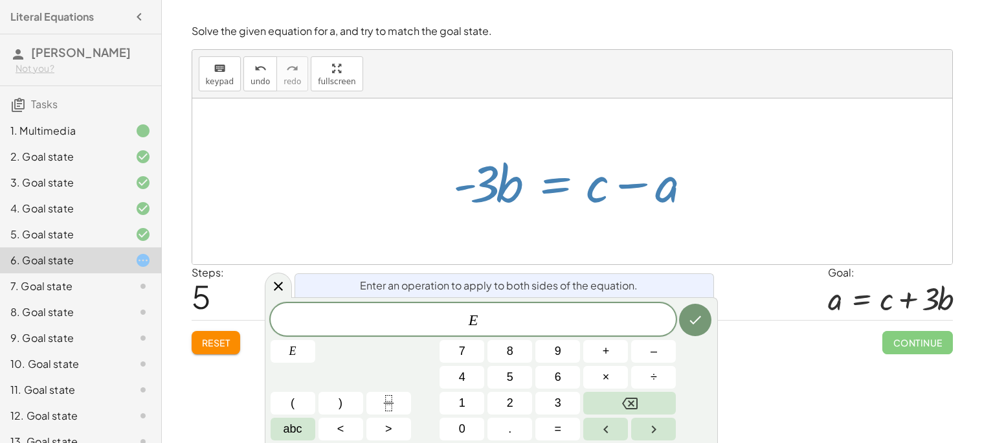
click at [597, 192] on div at bounding box center [577, 181] width 261 height 67
click at [287, 285] on div at bounding box center [278, 284] width 27 height 25
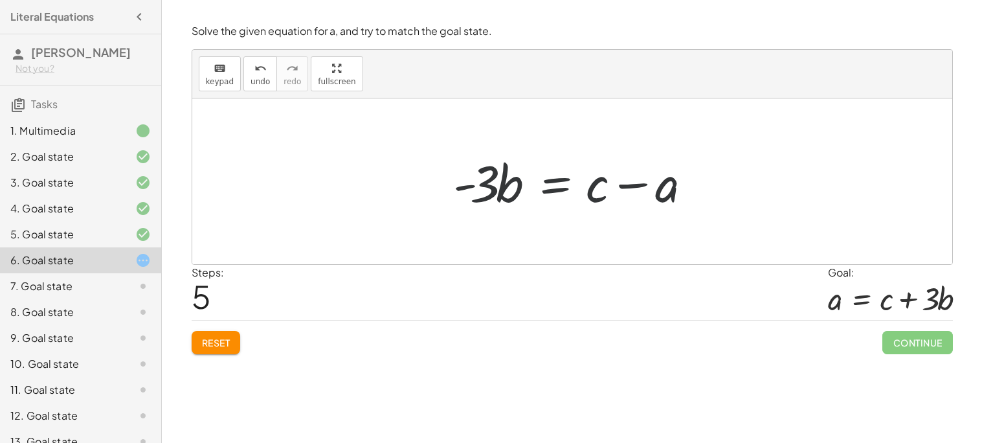
click at [221, 337] on span "Reset" at bounding box center [216, 343] width 28 height 12
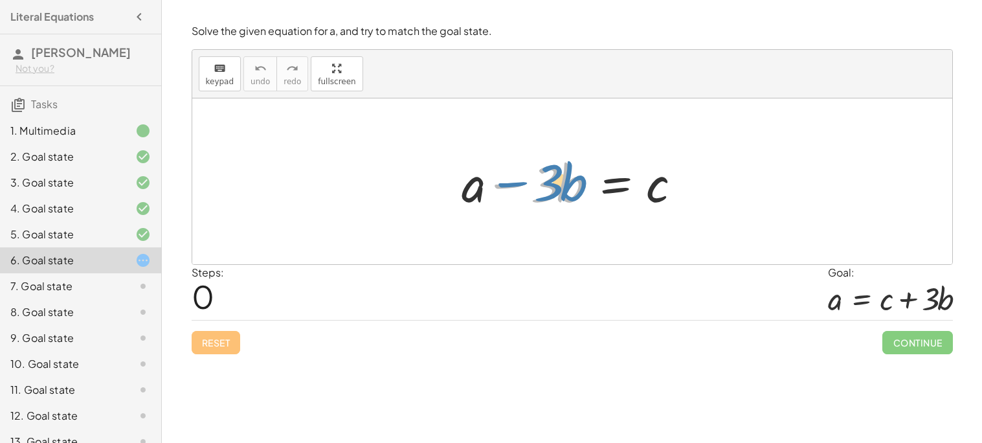
click at [515, 190] on div at bounding box center [576, 181] width 243 height 67
click at [606, 191] on div at bounding box center [576, 181] width 243 height 67
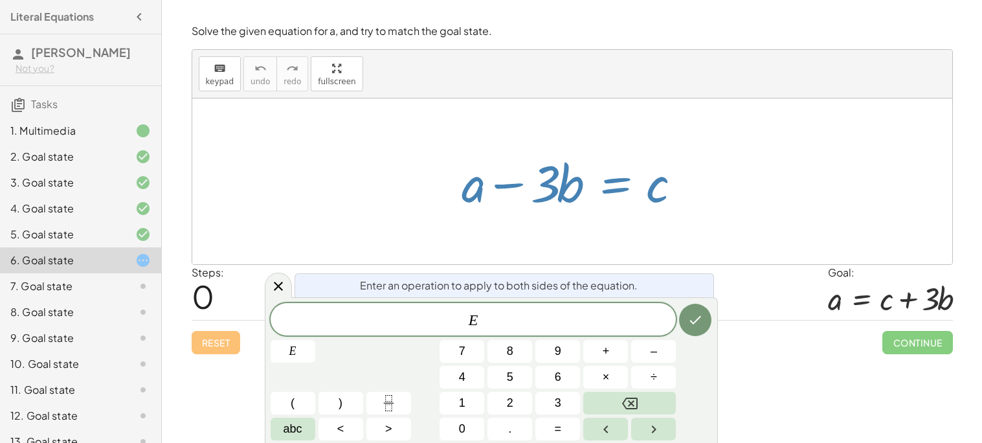
drag, startPoint x: 509, startPoint y: 184, endPoint x: 650, endPoint y: 204, distance: 142.4
click at [650, 204] on div at bounding box center [576, 181] width 243 height 67
click at [534, 193] on div at bounding box center [576, 181] width 243 height 67
click at [279, 285] on icon at bounding box center [278, 286] width 9 height 9
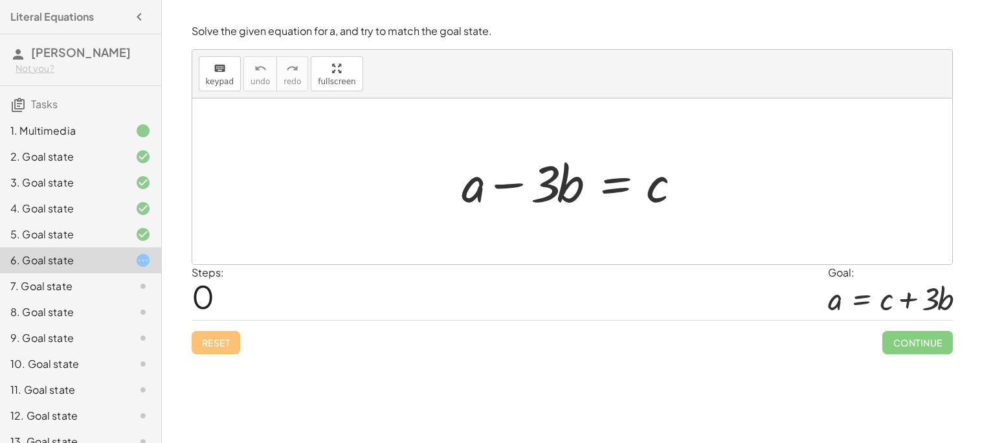
click at [563, 194] on div at bounding box center [576, 181] width 243 height 67
drag, startPoint x: 563, startPoint y: 194, endPoint x: 574, endPoint y: 195, distance: 11.1
click at [574, 195] on div at bounding box center [576, 181] width 243 height 67
drag, startPoint x: 467, startPoint y: 194, endPoint x: 562, endPoint y: 201, distance: 95.4
click at [562, 201] on div at bounding box center [576, 181] width 243 height 67
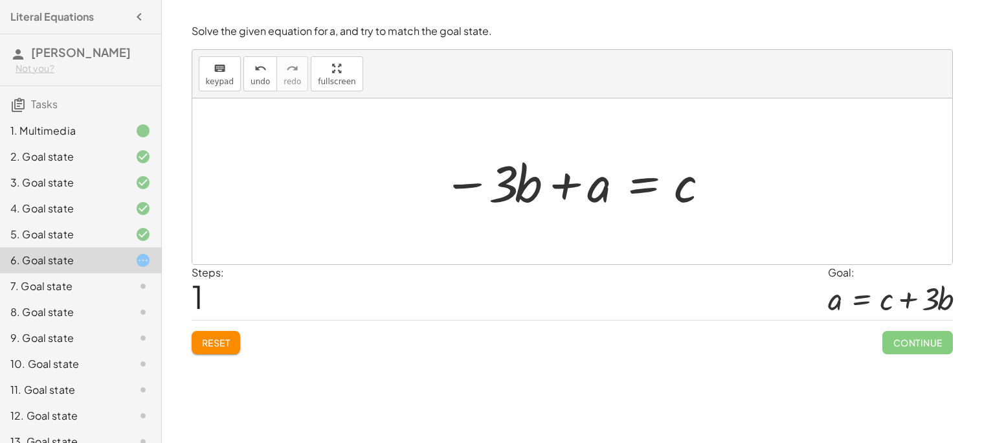
click at [653, 190] on div at bounding box center [577, 181] width 282 height 67
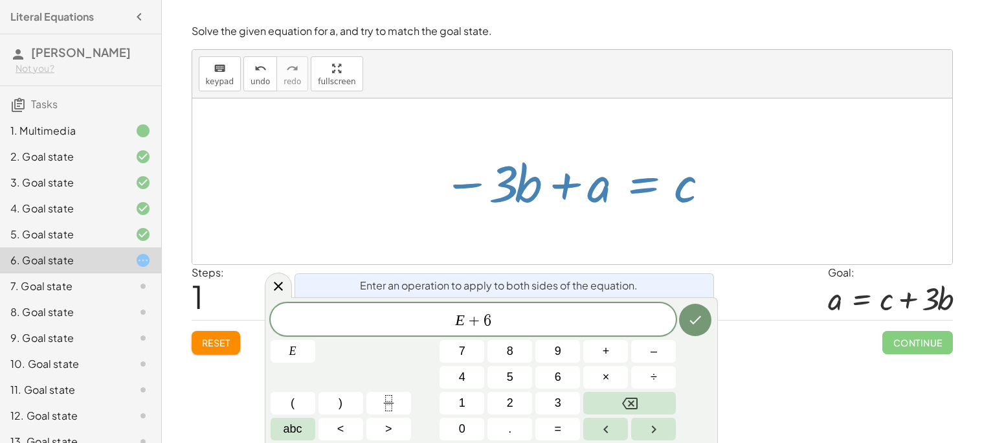
click at [715, 322] on div "Enter an operation to apply to both sides of the equation. E + 6 ​ E 7 8 9 + – …" at bounding box center [491, 370] width 453 height 146
click at [696, 321] on icon "Done" at bounding box center [696, 320] width 12 height 8
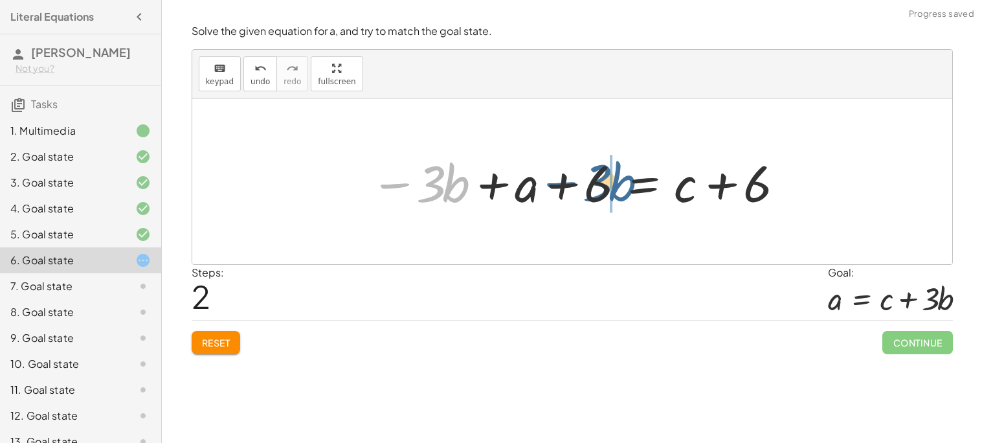
drag, startPoint x: 399, startPoint y: 182, endPoint x: 569, endPoint y: 180, distance: 170.2
click at [569, 180] on div at bounding box center [577, 181] width 426 height 67
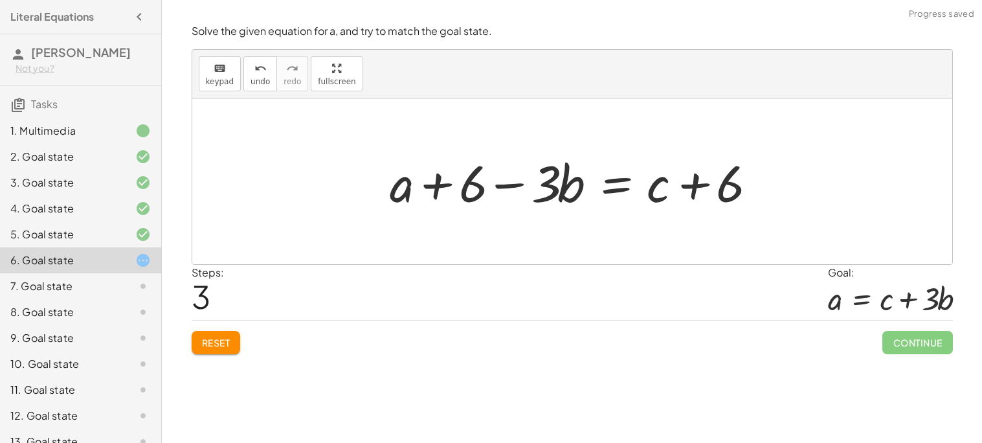
click at [439, 185] on div at bounding box center [577, 181] width 388 height 67
click at [511, 186] on div at bounding box center [577, 181] width 388 height 67
click at [483, 190] on div at bounding box center [577, 181] width 388 height 67
click at [214, 335] on button "Reset" at bounding box center [216, 342] width 49 height 23
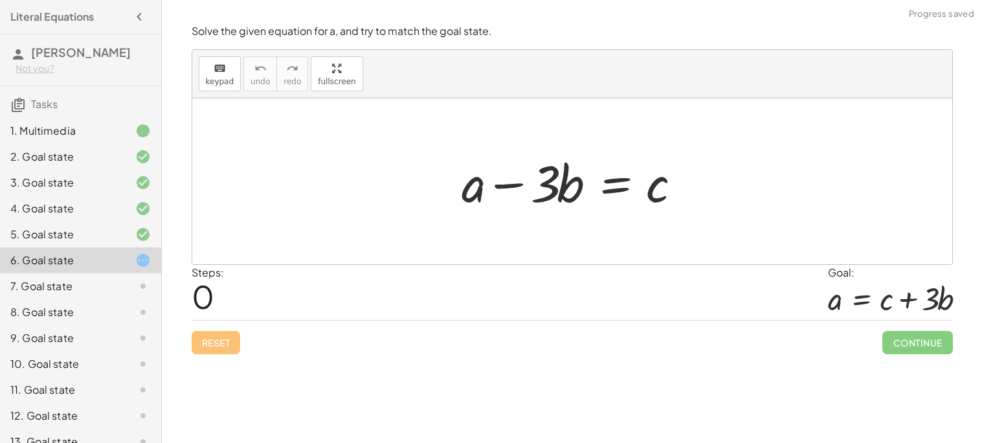
click at [606, 188] on div at bounding box center [576, 181] width 243 height 67
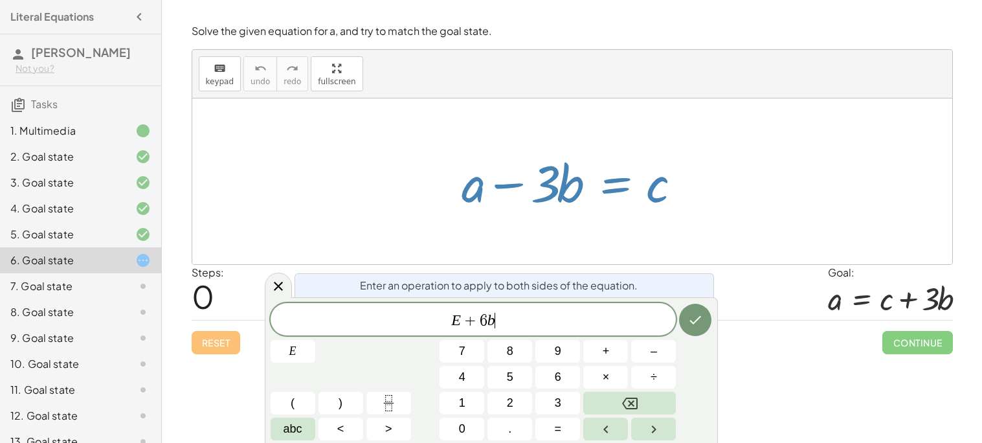
click at [714, 315] on div "Enter an operation to apply to both sides of the equation. E + 6 b ​ E 7 8 9 + …" at bounding box center [491, 370] width 453 height 146
click at [707, 317] on button "Done" at bounding box center [695, 320] width 32 height 32
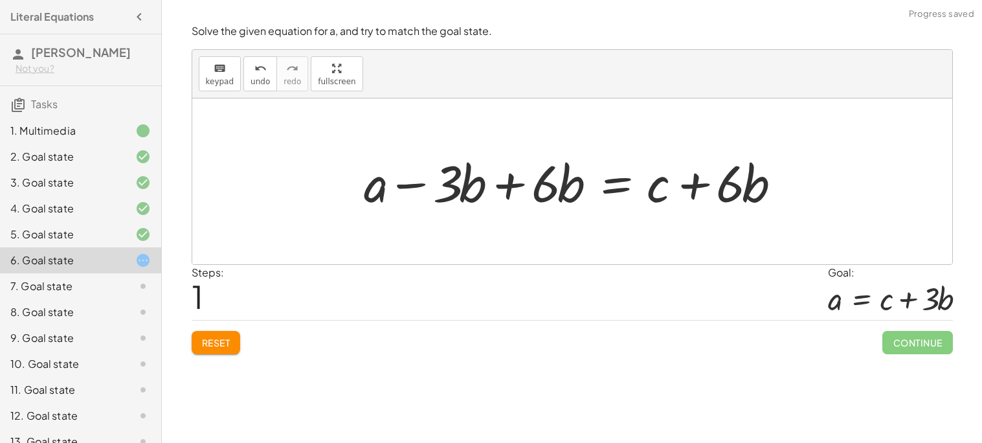
drag, startPoint x: 505, startPoint y: 187, endPoint x: 439, endPoint y: 188, distance: 65.4
click at [439, 188] on div at bounding box center [577, 181] width 440 height 67
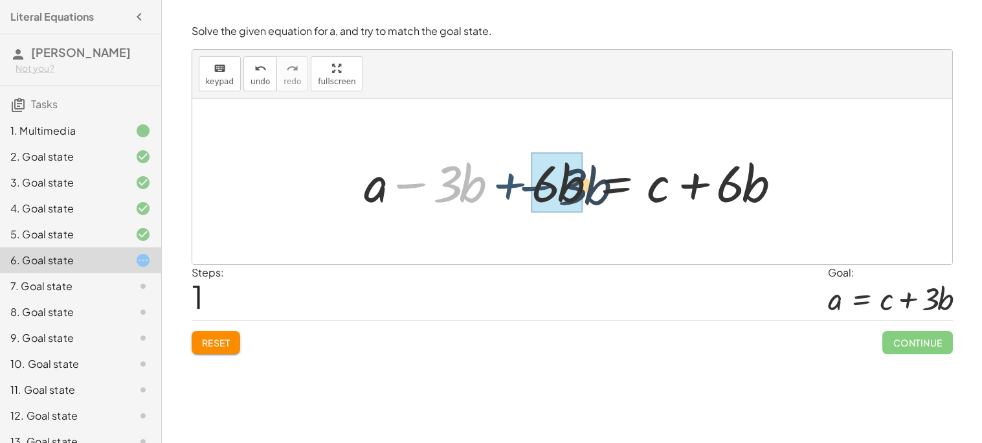
drag, startPoint x: 405, startPoint y: 188, endPoint x: 534, endPoint y: 192, distance: 129.5
click at [534, 192] on div at bounding box center [577, 181] width 440 height 67
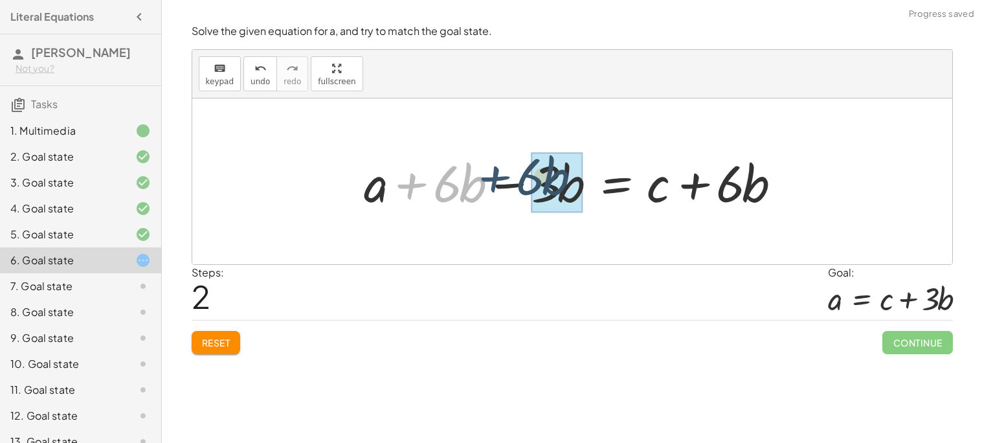
drag, startPoint x: 416, startPoint y: 184, endPoint x: 501, endPoint y: 177, distance: 85.7
click at [501, 177] on div at bounding box center [577, 181] width 440 height 67
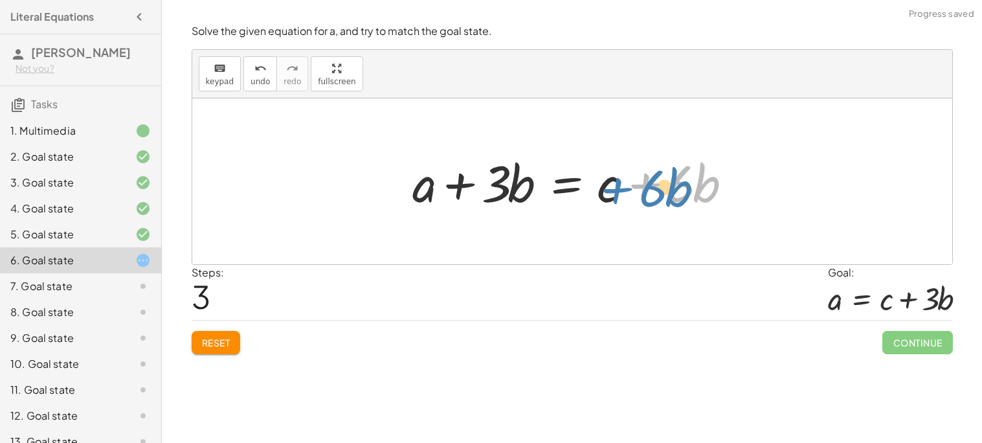
drag, startPoint x: 653, startPoint y: 177, endPoint x: 621, endPoint y: 180, distance: 31.9
click at [621, 180] on div at bounding box center [577, 181] width 342 height 67
click at [654, 183] on div at bounding box center [577, 181] width 342 height 67
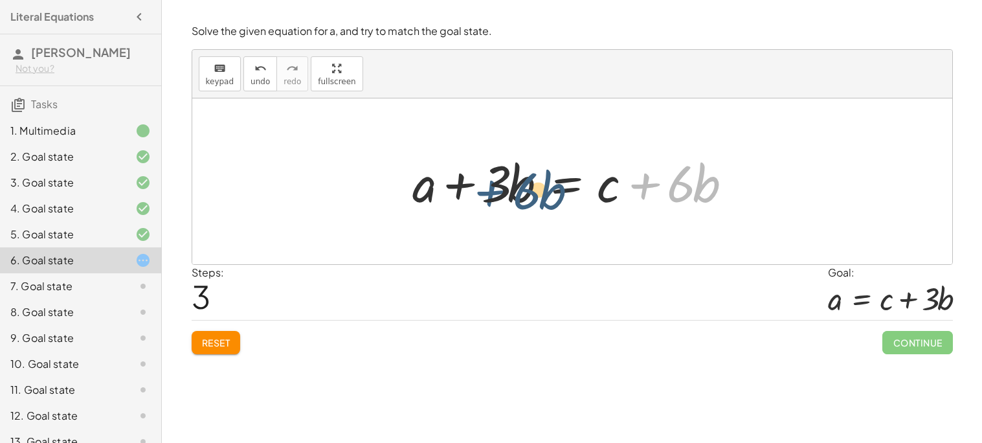
drag, startPoint x: 650, startPoint y: 184, endPoint x: 453, endPoint y: 183, distance: 197.4
click at [453, 183] on div at bounding box center [577, 181] width 342 height 67
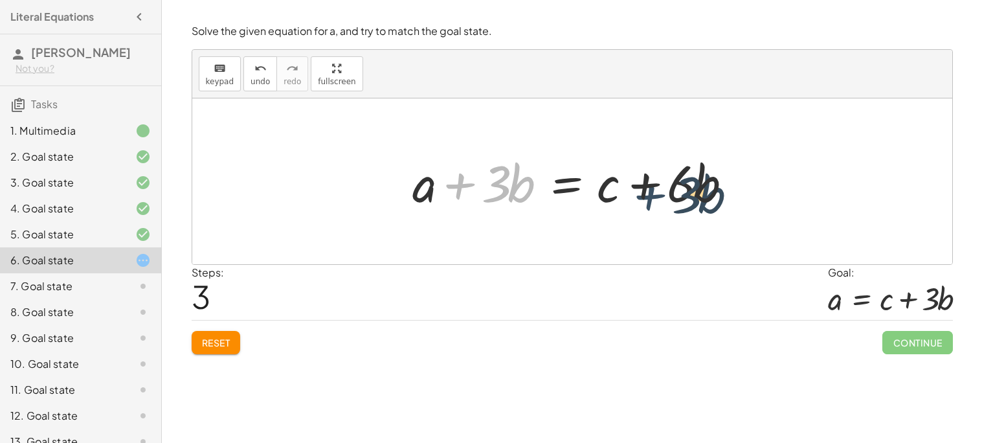
drag, startPoint x: 454, startPoint y: 184, endPoint x: 650, endPoint y: 195, distance: 196.4
click at [650, 195] on div at bounding box center [577, 181] width 342 height 67
click at [421, 187] on div at bounding box center [577, 181] width 342 height 67
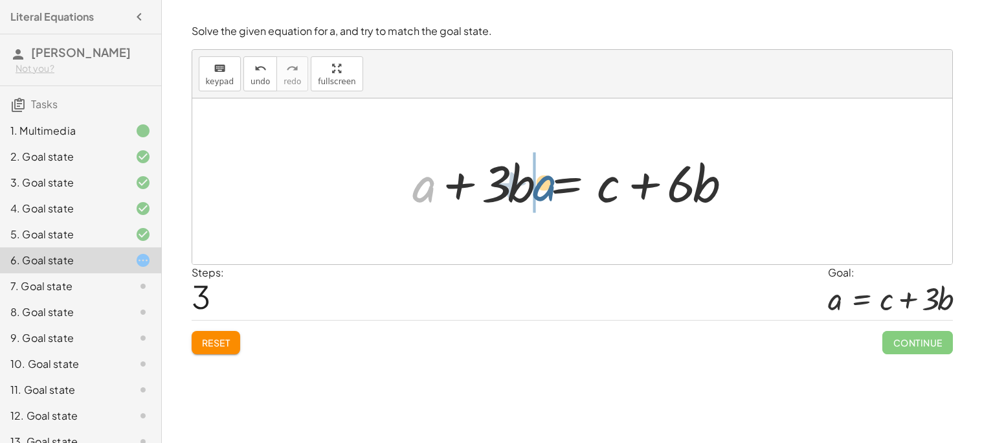
drag, startPoint x: 421, startPoint y: 187, endPoint x: 545, endPoint y: 186, distance: 124.3
click at [545, 186] on div at bounding box center [577, 181] width 342 height 67
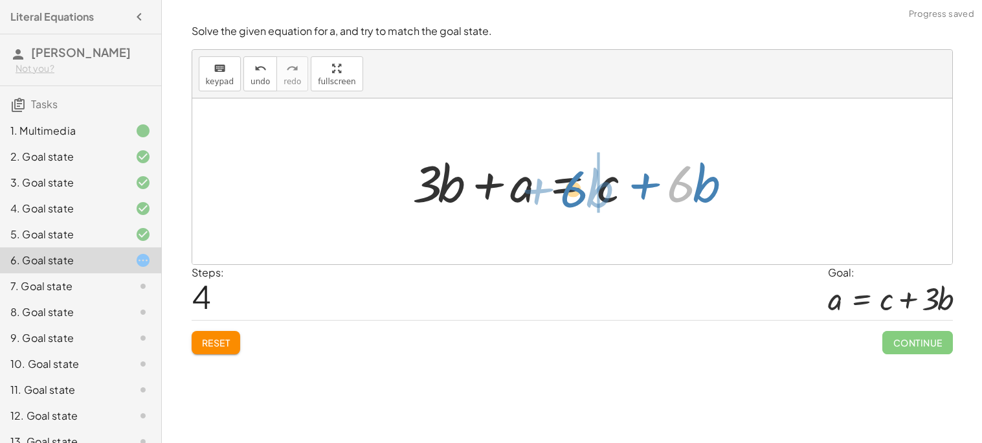
drag, startPoint x: 683, startPoint y: 198, endPoint x: 573, endPoint y: 203, distance: 110.8
click at [573, 203] on div at bounding box center [577, 181] width 342 height 67
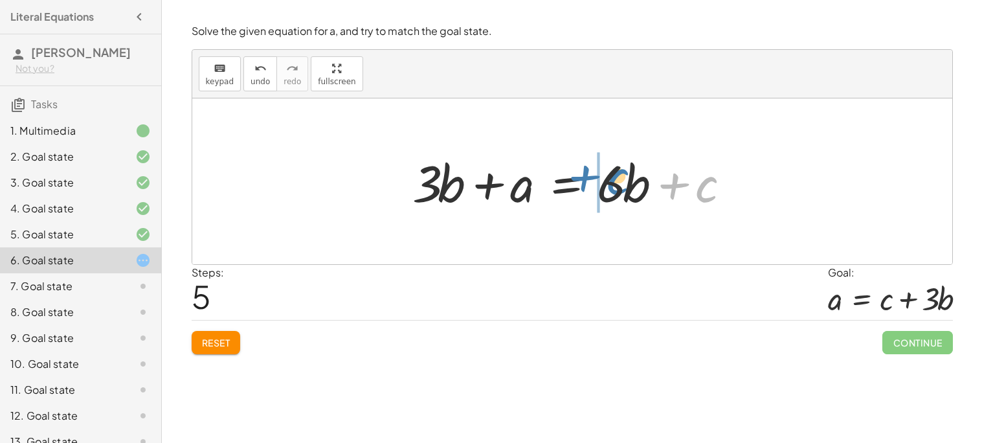
drag, startPoint x: 675, startPoint y: 189, endPoint x: 582, endPoint y: 180, distance: 93.6
click at [582, 180] on div at bounding box center [577, 181] width 342 height 67
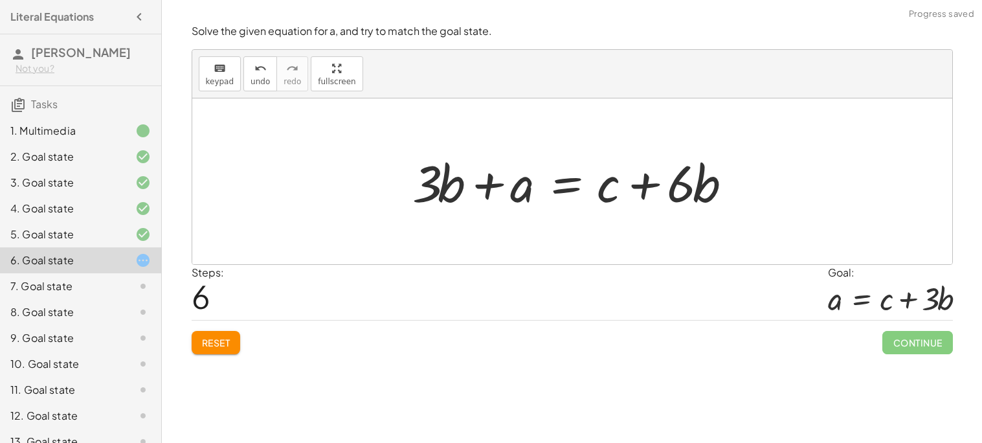
click at [679, 184] on div at bounding box center [577, 181] width 342 height 67
click at [227, 346] on span "Reset" at bounding box center [216, 343] width 28 height 12
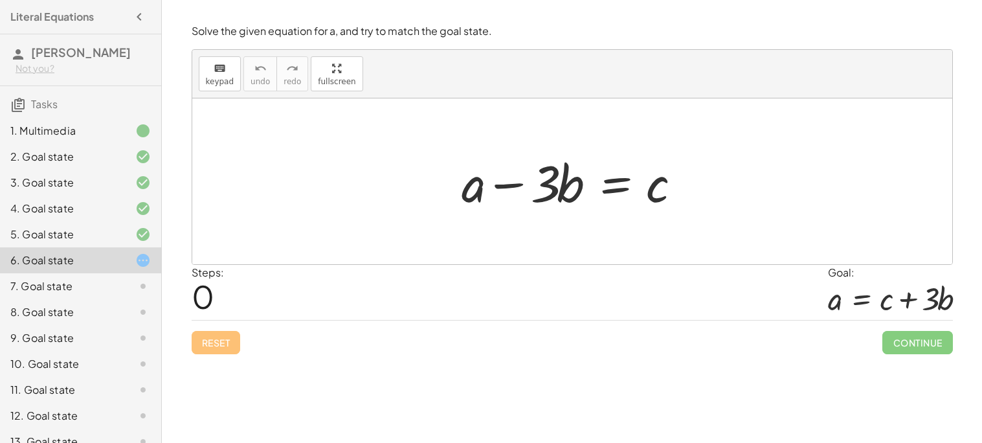
click at [597, 193] on div at bounding box center [576, 181] width 243 height 67
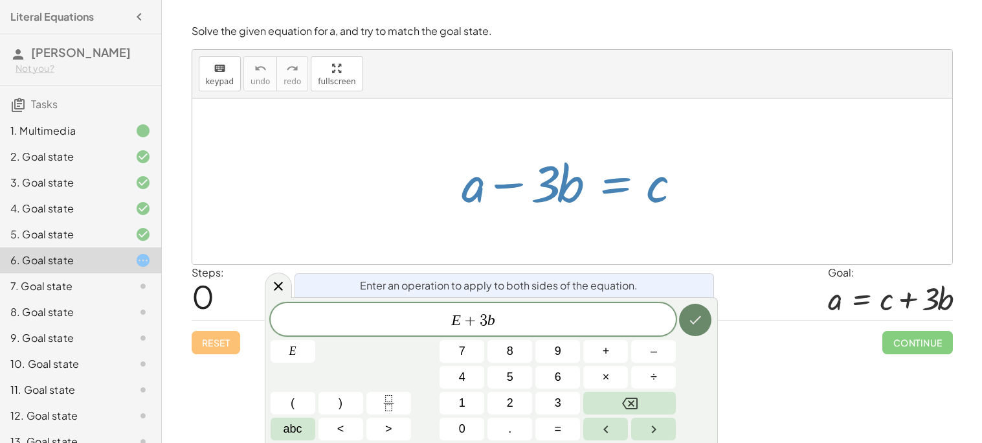
click at [686, 320] on button "Done" at bounding box center [695, 320] width 32 height 32
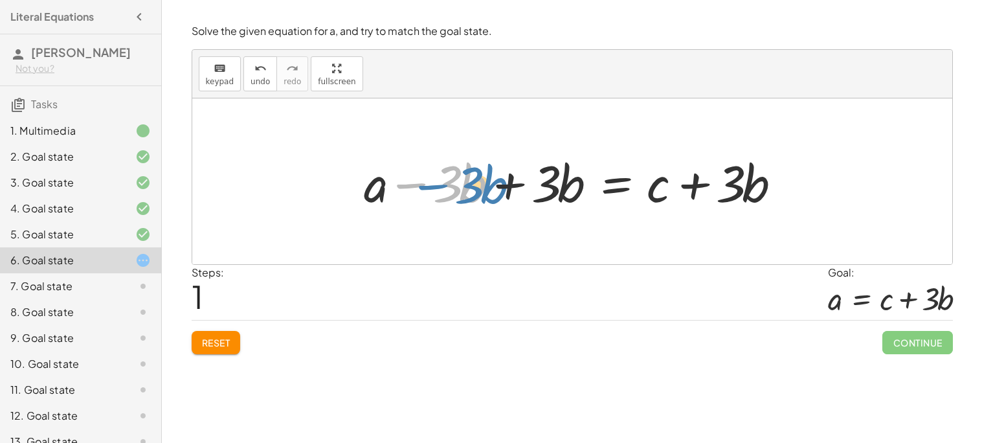
drag, startPoint x: 407, startPoint y: 183, endPoint x: 425, endPoint y: 183, distance: 17.5
click at [425, 183] on div at bounding box center [577, 181] width 440 height 67
click at [502, 187] on div at bounding box center [577, 181] width 440 height 67
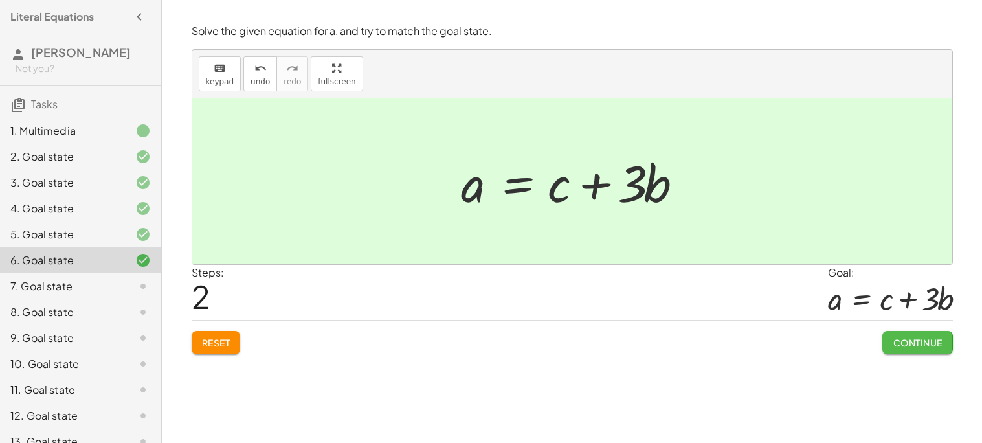
click at [893, 342] on span "Continue" at bounding box center [917, 343] width 49 height 12
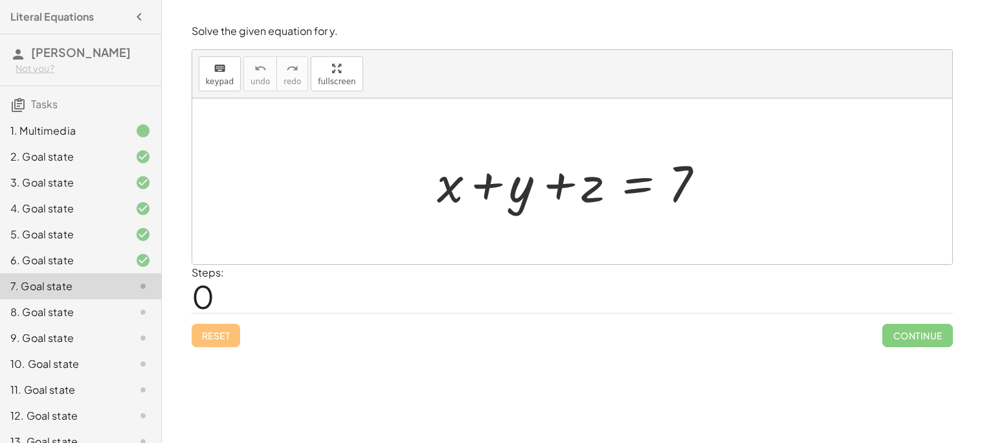
click at [496, 184] on div at bounding box center [576, 181] width 293 height 67
drag, startPoint x: 480, startPoint y: 179, endPoint x: 571, endPoint y: 185, distance: 91.5
click at [571, 185] on div at bounding box center [576, 181] width 293 height 67
click at [623, 180] on div at bounding box center [576, 181] width 293 height 67
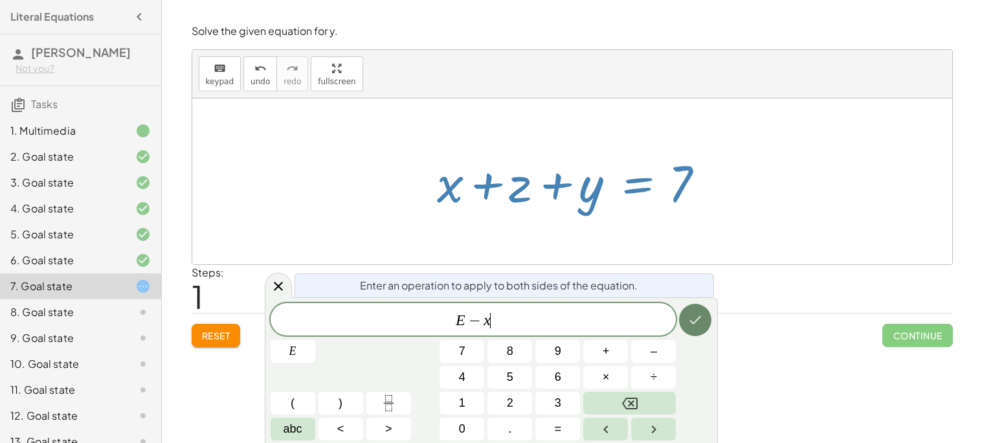
click at [691, 322] on icon "Done" at bounding box center [696, 320] width 12 height 8
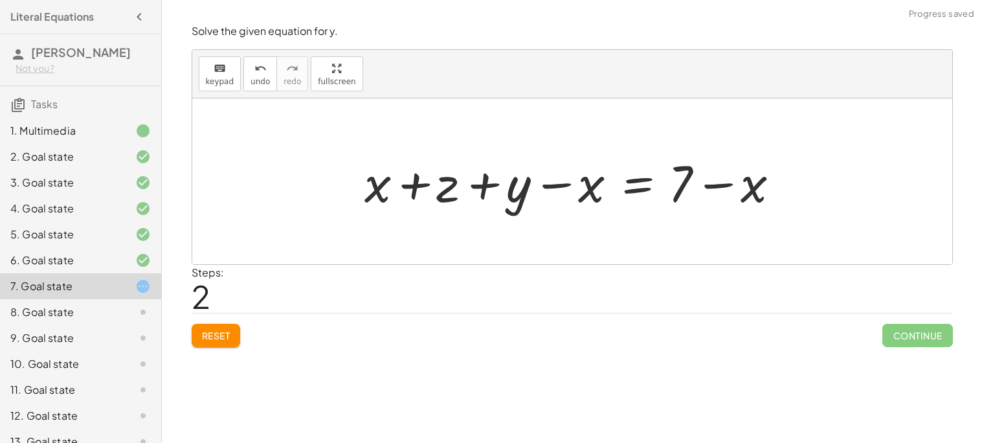
click at [555, 188] on div at bounding box center [577, 181] width 438 height 67
drag, startPoint x: 383, startPoint y: 188, endPoint x: 596, endPoint y: 195, distance: 213.7
click at [596, 195] on div at bounding box center [577, 181] width 438 height 67
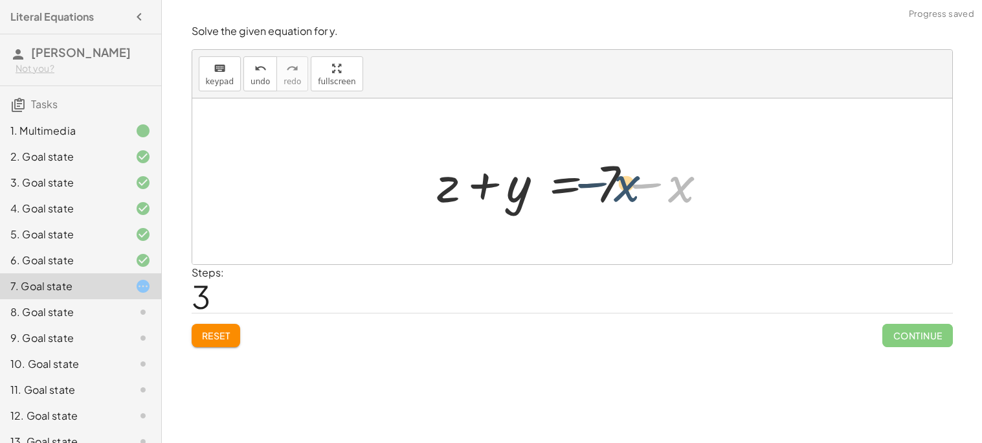
drag, startPoint x: 676, startPoint y: 184, endPoint x: 617, endPoint y: 183, distance: 58.3
click at [617, 183] on div at bounding box center [576, 181] width 293 height 67
click at [485, 183] on div at bounding box center [576, 181] width 293 height 67
click at [562, 189] on div at bounding box center [576, 181] width 293 height 67
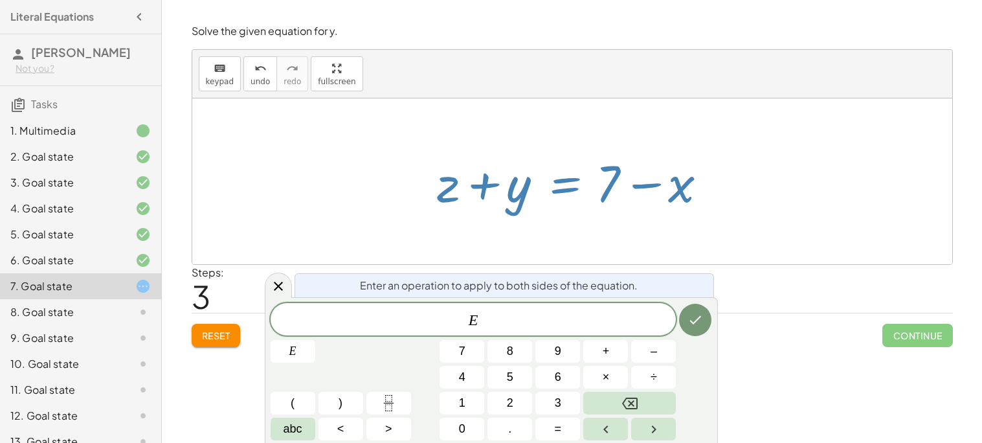
click at [505, 312] on span "E ​" at bounding box center [474, 320] width 406 height 18
click at [699, 322] on icon "Done" at bounding box center [695, 320] width 16 height 16
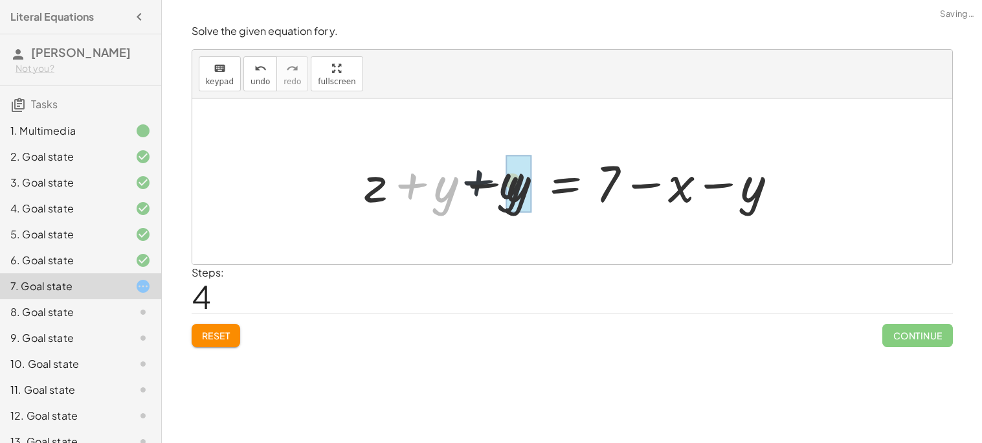
drag, startPoint x: 420, startPoint y: 184, endPoint x: 512, endPoint y: 183, distance: 91.9
click at [512, 183] on div at bounding box center [577, 181] width 438 height 67
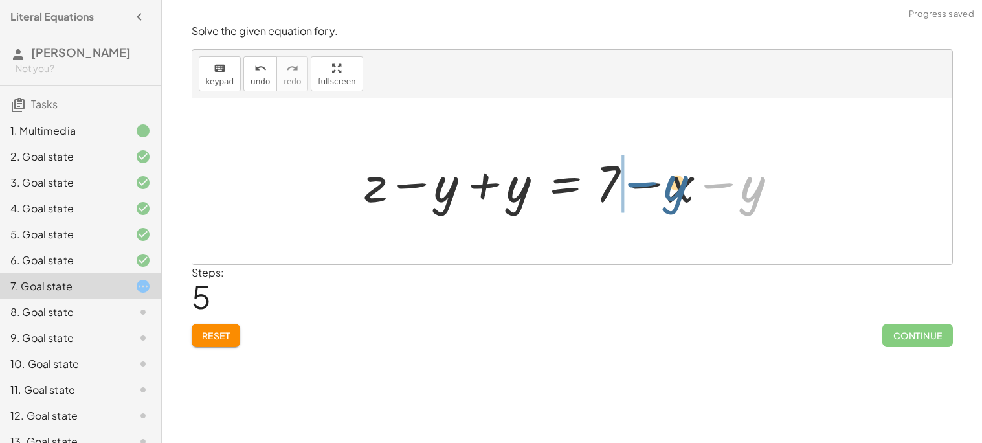
drag, startPoint x: 724, startPoint y: 184, endPoint x: 649, endPoint y: 186, distance: 75.8
click at [649, 186] on div at bounding box center [577, 181] width 438 height 67
click at [207, 337] on span "Reset" at bounding box center [216, 335] width 28 height 12
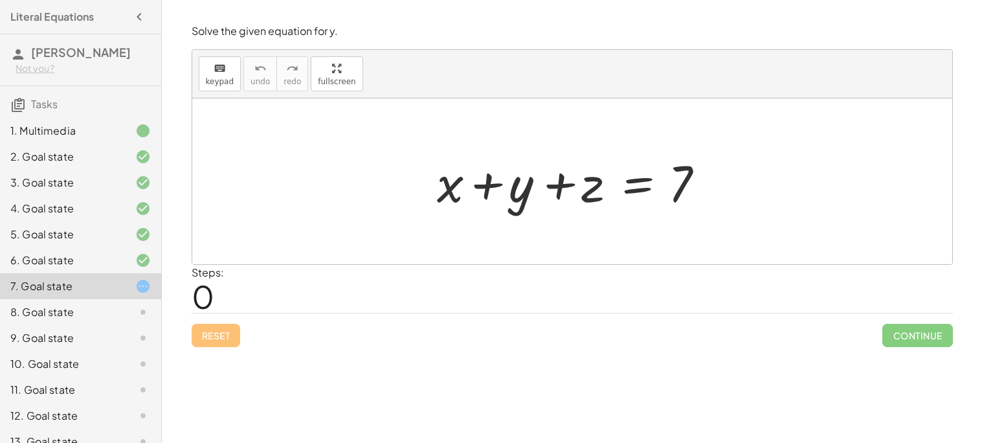
click at [638, 194] on div at bounding box center [576, 181] width 293 height 67
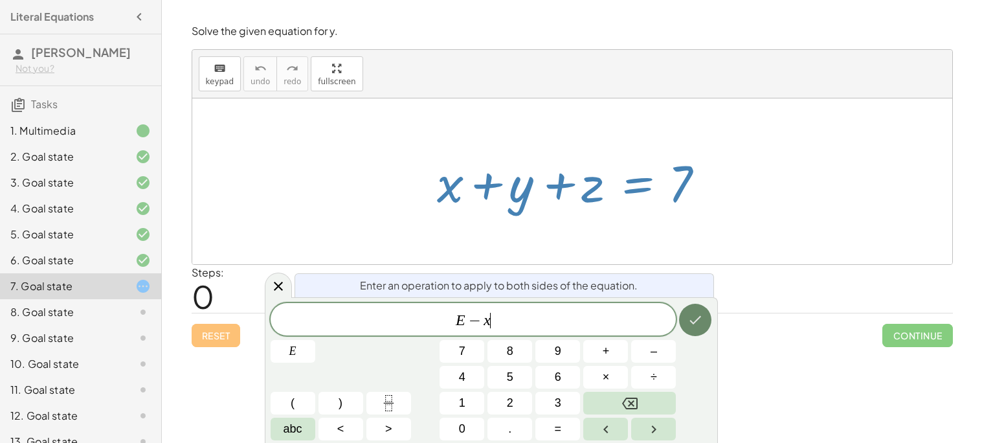
click at [705, 314] on button "Done" at bounding box center [695, 320] width 32 height 32
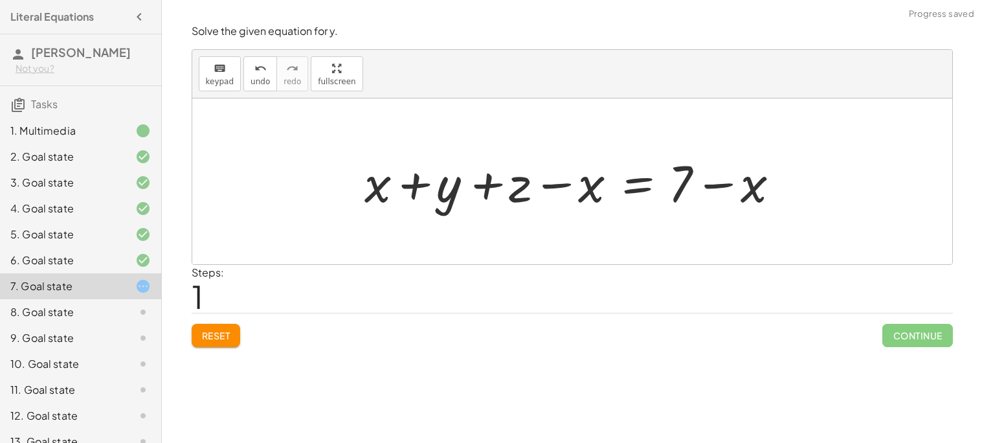
click at [540, 183] on div at bounding box center [577, 181] width 438 height 67
drag, startPoint x: 379, startPoint y: 184, endPoint x: 628, endPoint y: 206, distance: 250.1
click at [628, 206] on div at bounding box center [577, 181] width 438 height 67
click at [206, 329] on button "Reset" at bounding box center [216, 335] width 49 height 23
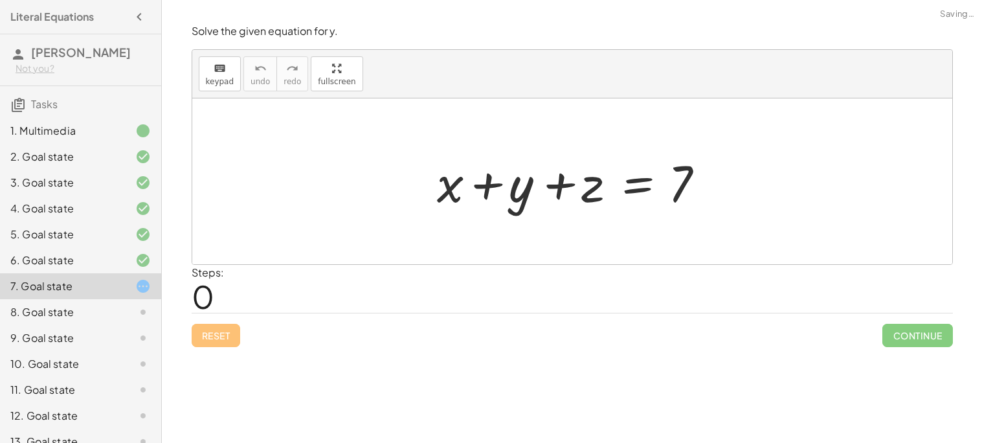
click at [612, 205] on div at bounding box center [576, 181] width 293 height 67
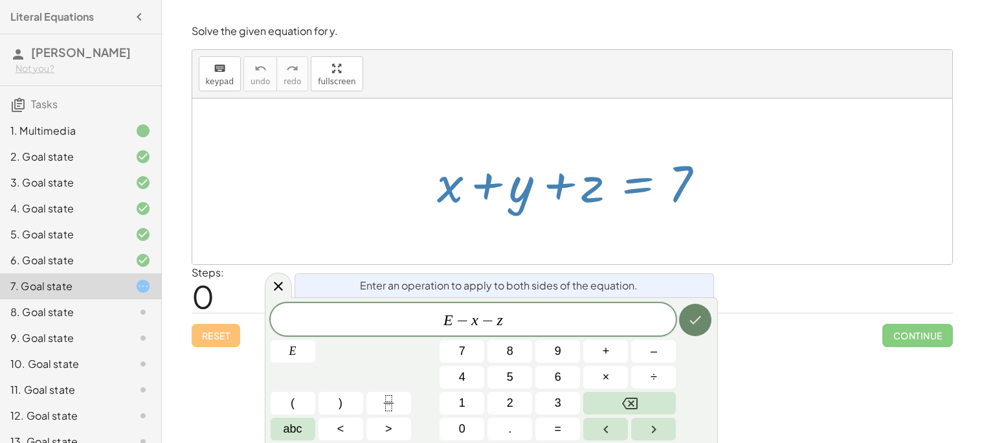
click at [702, 317] on icon "Done" at bounding box center [695, 320] width 16 height 16
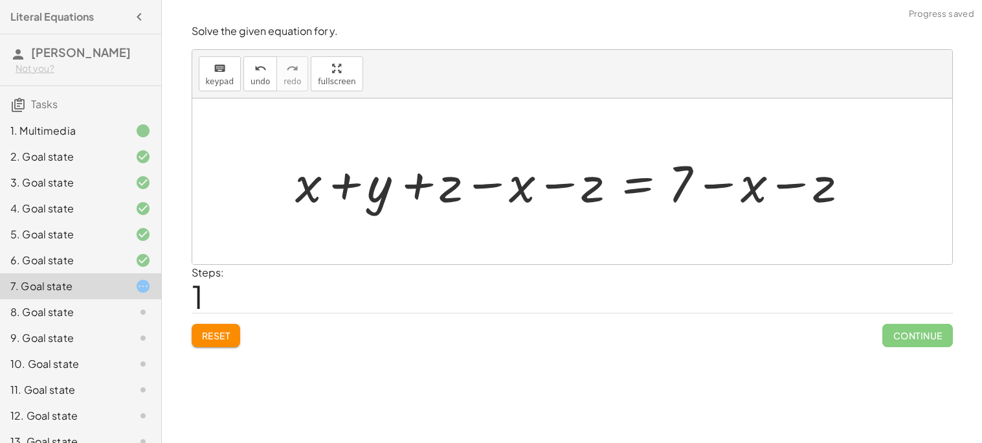
click at [484, 183] on div at bounding box center [577, 181] width 577 height 67
drag, startPoint x: 294, startPoint y: 184, endPoint x: 505, endPoint y: 181, distance: 210.4
click at [505, 181] on div at bounding box center [577, 181] width 577 height 67
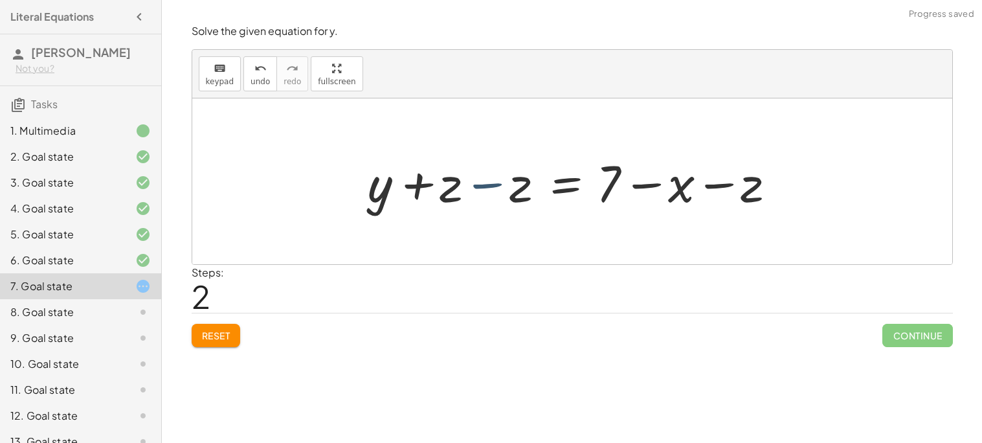
click at [486, 186] on div at bounding box center [577, 181] width 432 height 67
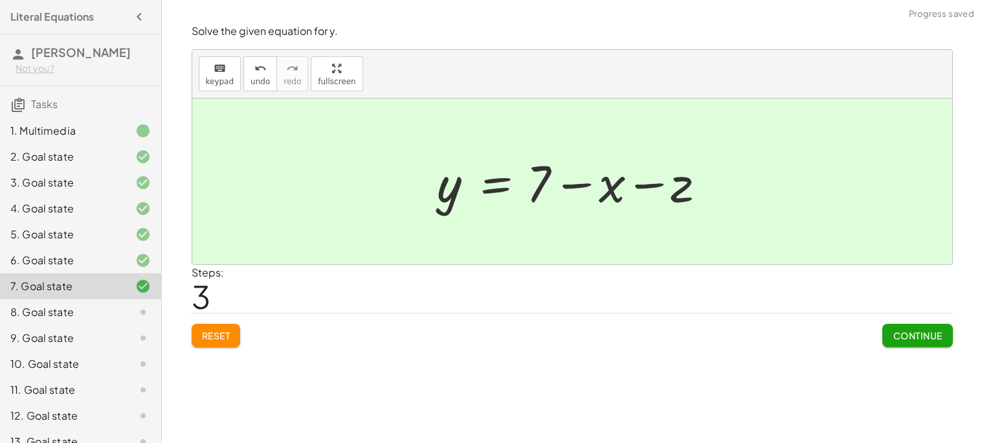
click at [912, 337] on span "Continue" at bounding box center [917, 335] width 49 height 12
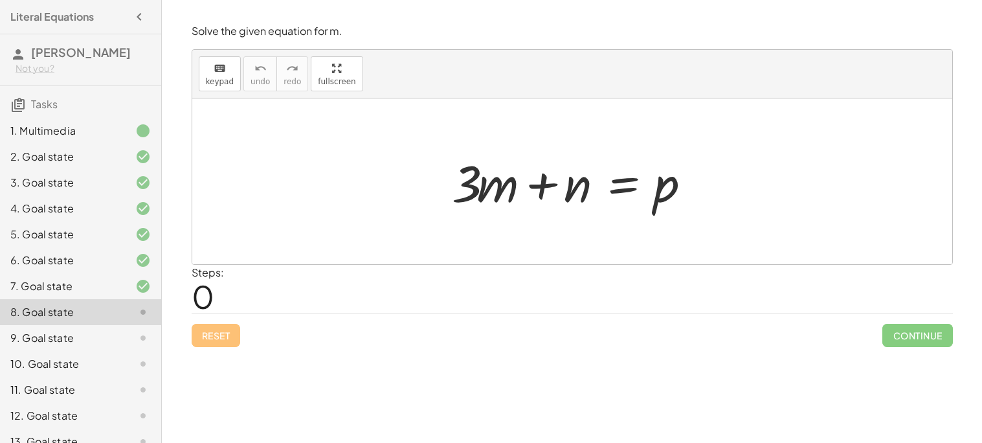
click at [621, 177] on div at bounding box center [576, 181] width 263 height 67
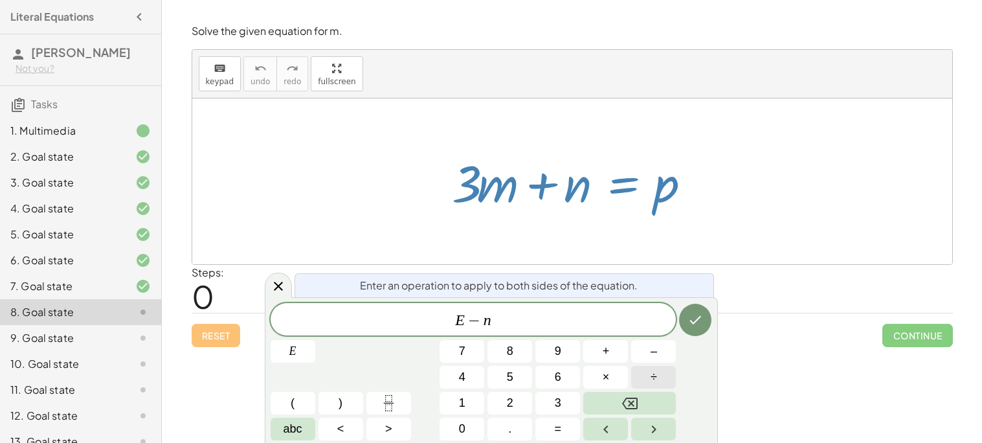
click at [671, 384] on button "÷" at bounding box center [653, 377] width 45 height 23
click at [700, 326] on icon "Done" at bounding box center [695, 320] width 16 height 16
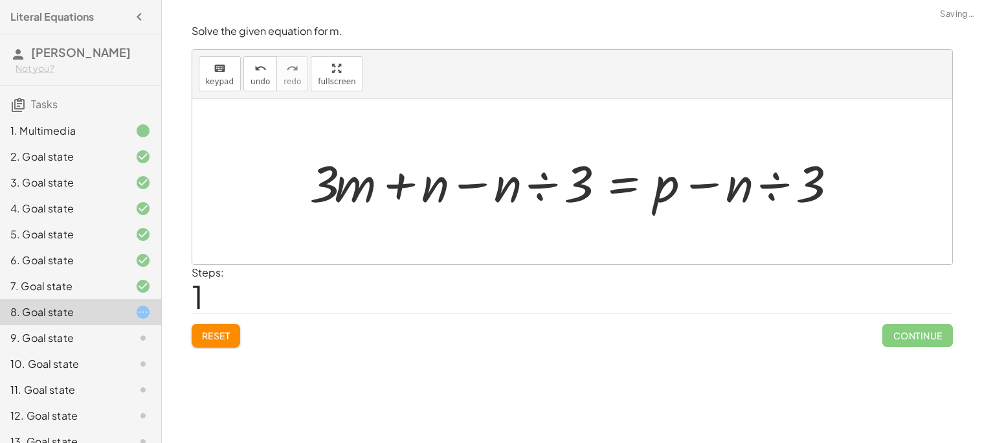
click at [528, 184] on div at bounding box center [577, 181] width 548 height 67
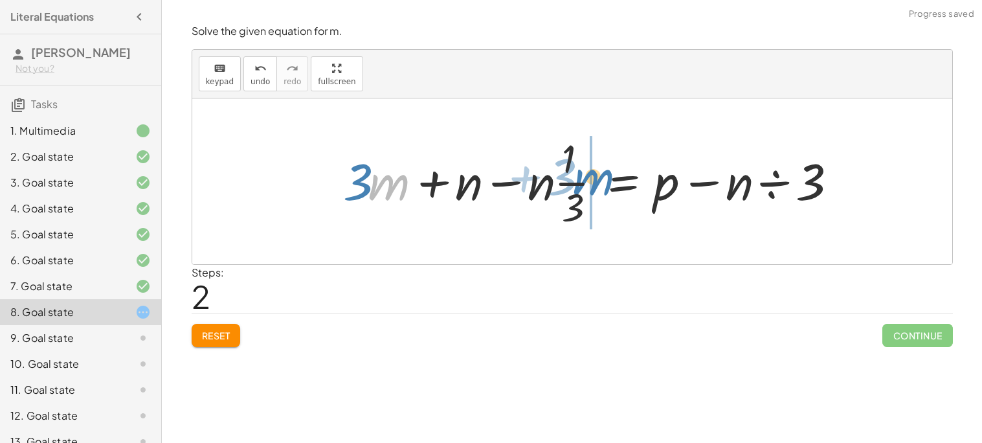
drag, startPoint x: 379, startPoint y: 179, endPoint x: 572, endPoint y: 175, distance: 192.9
click at [572, 175] on div at bounding box center [594, 181] width 515 height 100
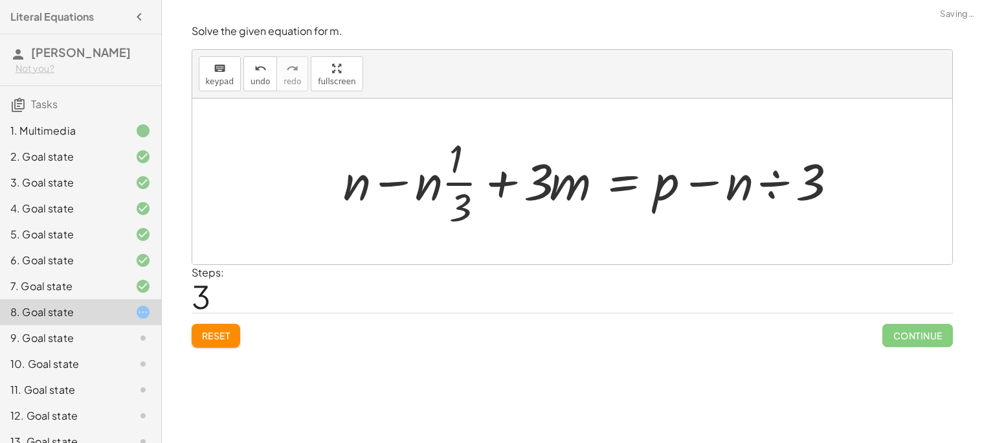
click at [225, 328] on button "Reset" at bounding box center [216, 335] width 49 height 23
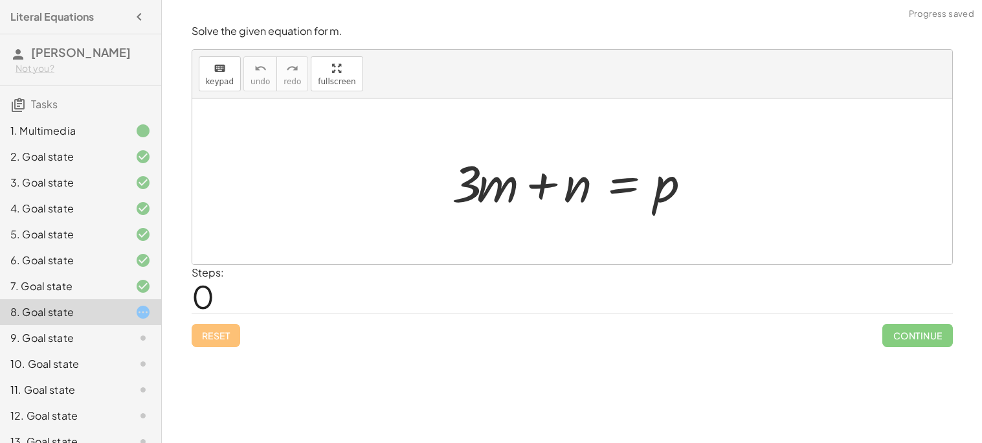
click at [624, 194] on div at bounding box center [576, 181] width 263 height 67
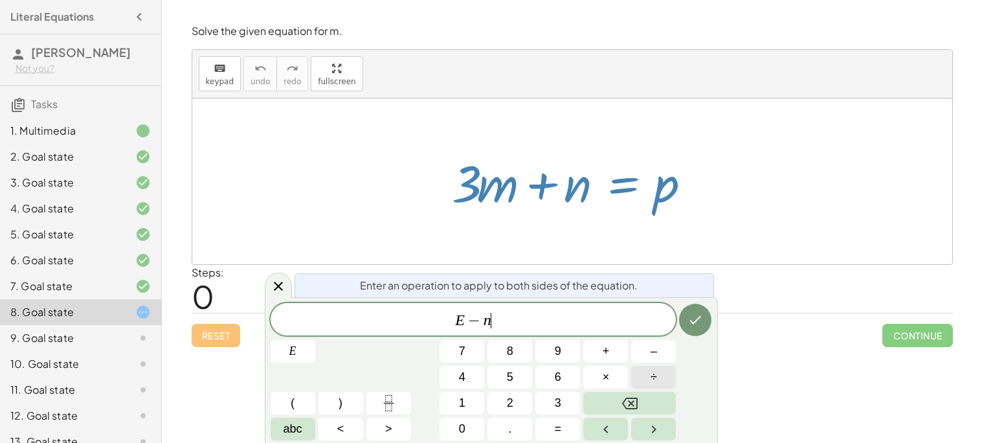
click at [645, 374] on button "÷" at bounding box center [653, 377] width 45 height 23
click at [691, 326] on icon "Done" at bounding box center [695, 320] width 16 height 16
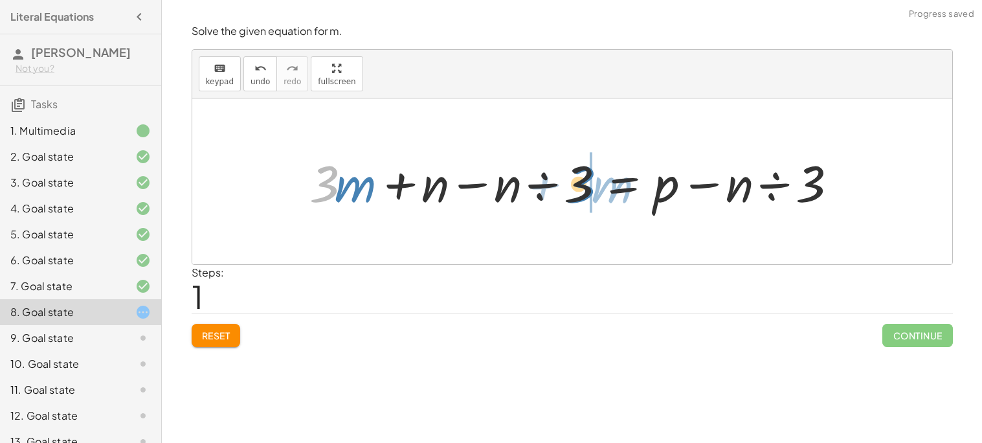
drag, startPoint x: 331, startPoint y: 177, endPoint x: 575, endPoint y: 178, distance: 244.0
click at [575, 178] on div at bounding box center [577, 181] width 548 height 67
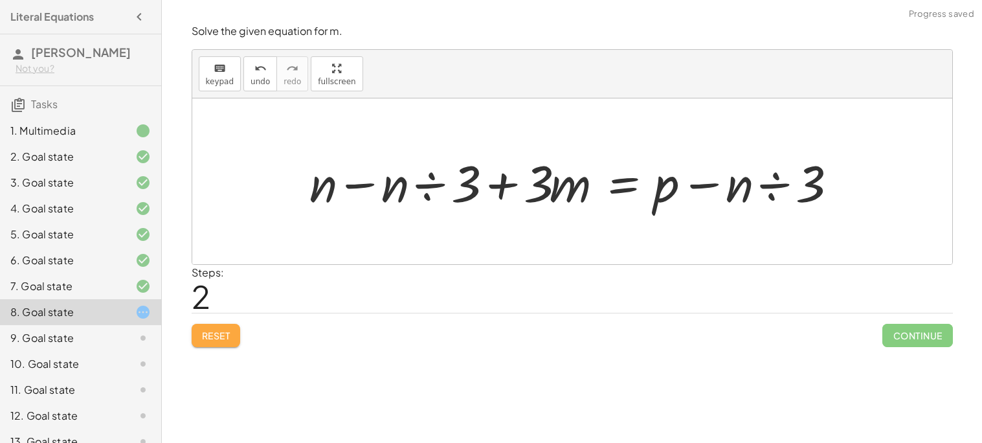
click at [221, 346] on button "Reset" at bounding box center [216, 335] width 49 height 23
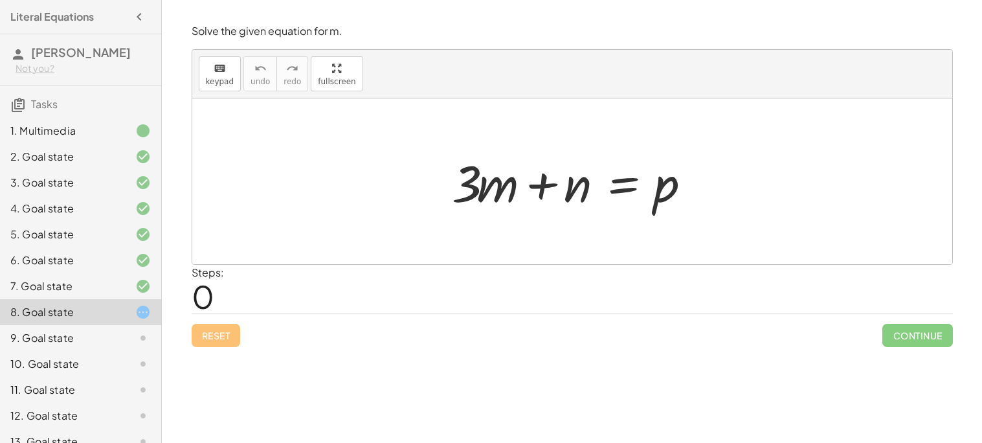
click at [621, 188] on div at bounding box center [576, 181] width 263 height 67
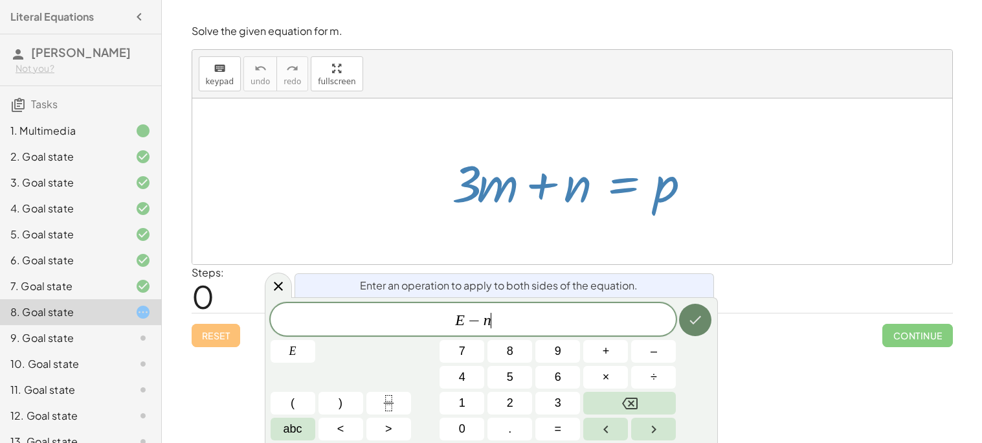
click at [691, 329] on button "Done" at bounding box center [695, 320] width 32 height 32
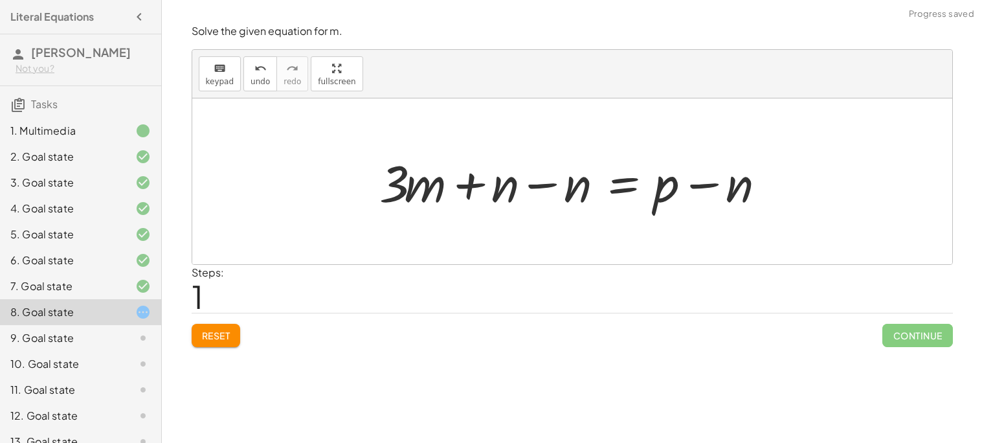
click at [485, 191] on div at bounding box center [577, 181] width 408 height 67
click at [471, 184] on div at bounding box center [577, 181] width 408 height 67
drag, startPoint x: 471, startPoint y: 184, endPoint x: 553, endPoint y: 179, distance: 82.4
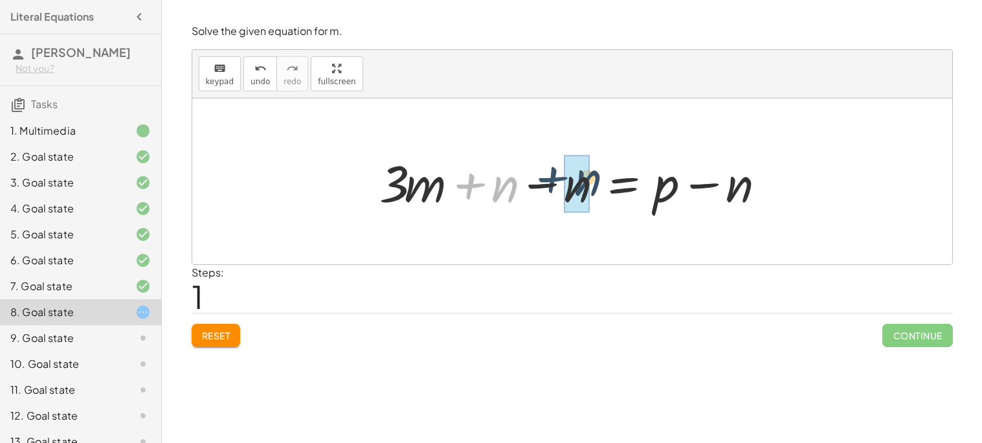
click at [553, 179] on div at bounding box center [577, 181] width 408 height 67
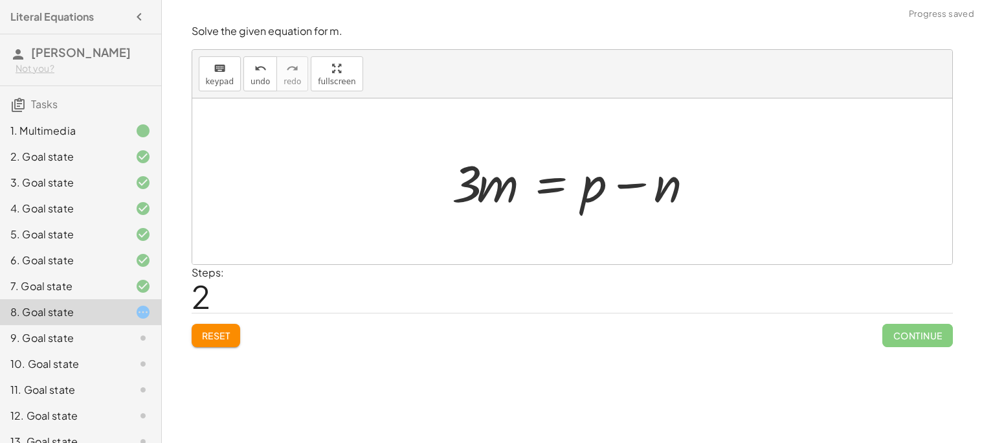
click at [647, 185] on div at bounding box center [576, 181] width 263 height 67
drag, startPoint x: 647, startPoint y: 185, endPoint x: 588, endPoint y: 197, distance: 60.2
click at [588, 197] on div at bounding box center [576, 181] width 263 height 67
drag, startPoint x: 620, startPoint y: 185, endPoint x: 421, endPoint y: 197, distance: 199.7
click at [421, 197] on div "+ · 3 · m + n = p + · 3 · m + n − n = + p − n + · 3 · m + 0 = + p − n − n · 3 ·…" at bounding box center [572, 181] width 760 height 166
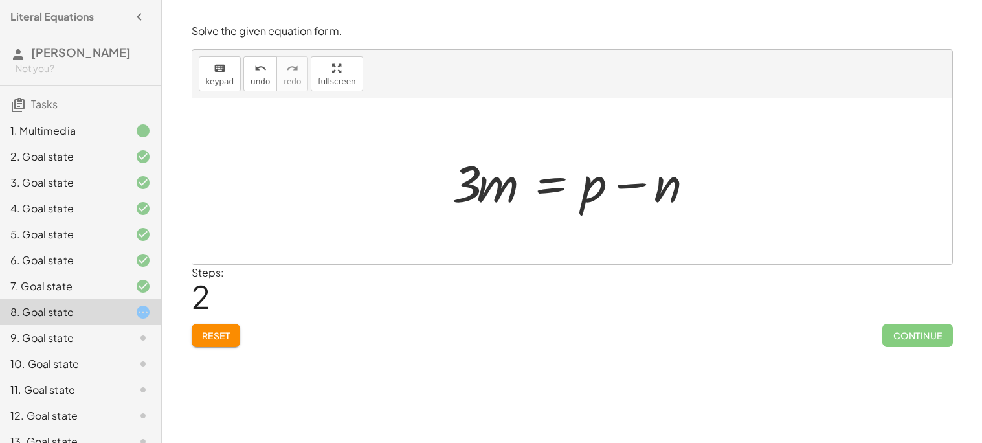
click at [211, 337] on span "Reset" at bounding box center [216, 335] width 28 height 12
click at [618, 184] on div at bounding box center [576, 181] width 263 height 67
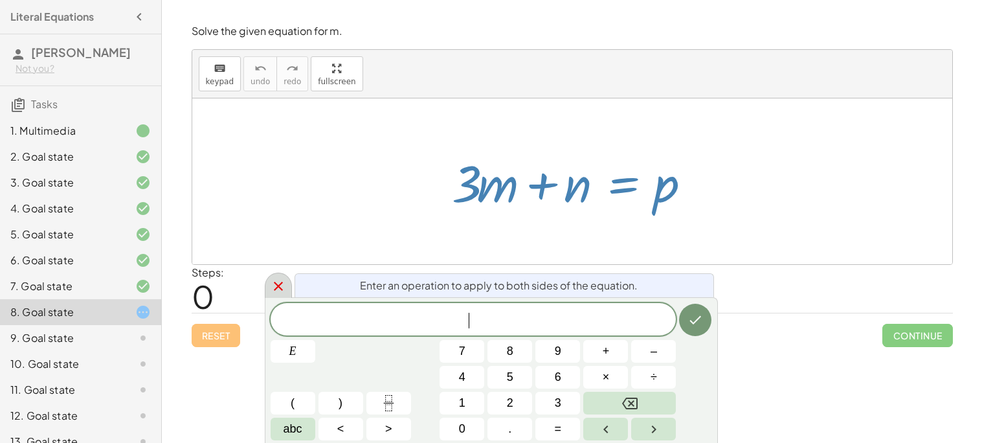
click at [276, 288] on icon at bounding box center [278, 286] width 9 height 9
